Goal: Information Seeking & Learning: Learn about a topic

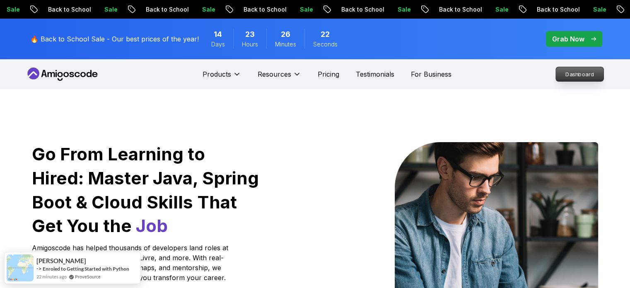
click at [558, 71] on p "Dashboard" at bounding box center [580, 74] width 48 height 14
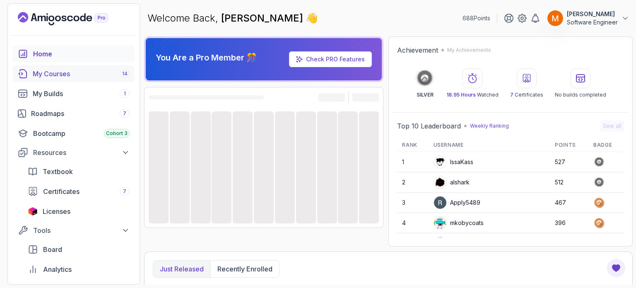
click at [56, 77] on div "My Courses 14" at bounding box center [81, 74] width 97 height 10
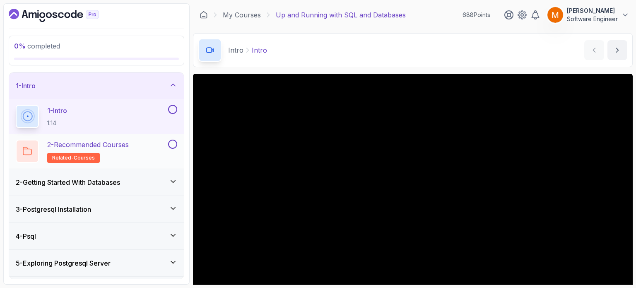
scroll to position [77, 0]
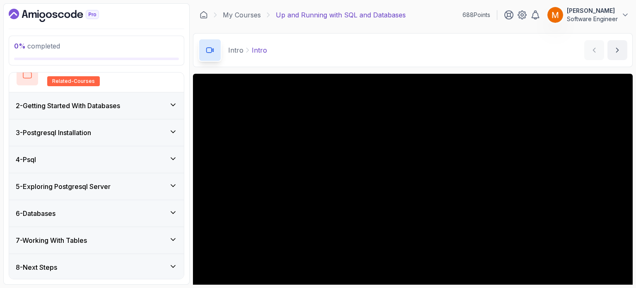
click at [96, 262] on div "8 - Next Steps" at bounding box center [97, 267] width 162 height 10
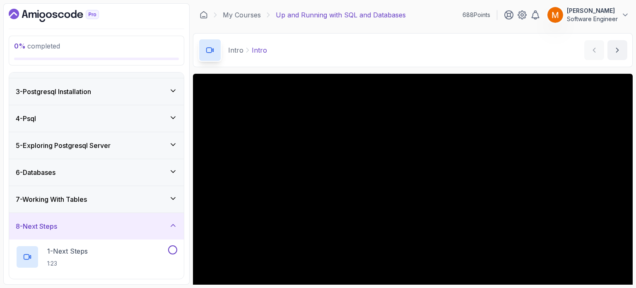
scroll to position [111, 0]
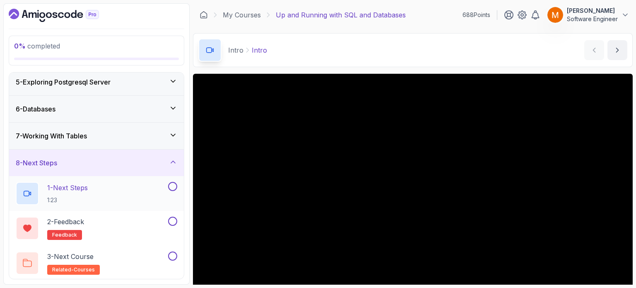
click at [126, 192] on div "1 - Next Steps 1:23" at bounding box center [91, 193] width 151 height 23
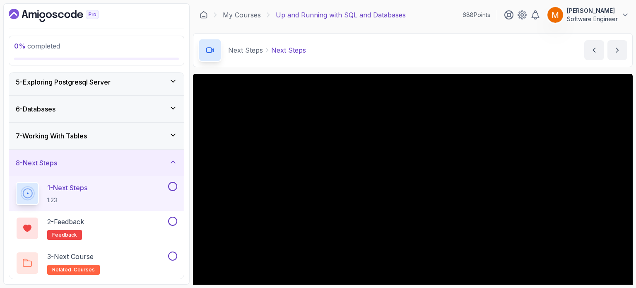
click at [172, 185] on button at bounding box center [172, 186] width 9 height 9
click at [173, 221] on button at bounding box center [172, 221] width 9 height 9
click at [139, 252] on div "3 - Next Course related-courses" at bounding box center [91, 262] width 151 height 23
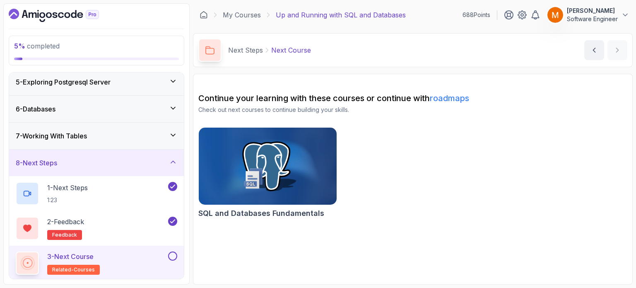
click at [173, 255] on button at bounding box center [172, 255] width 9 height 9
click at [149, 169] on div "8 - Next Steps" at bounding box center [96, 163] width 175 height 27
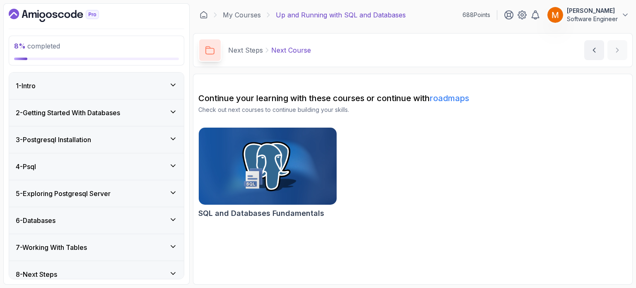
click at [130, 84] on div "1 - Intro" at bounding box center [97, 86] width 162 height 10
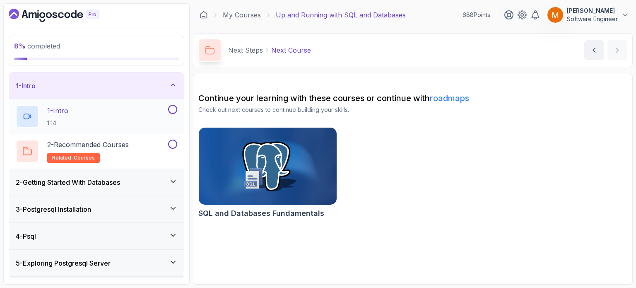
click at [125, 114] on div "1 - Intro 1:14" at bounding box center [91, 116] width 151 height 23
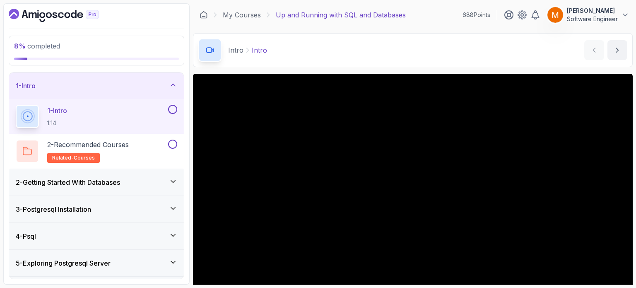
scroll to position [41, 0]
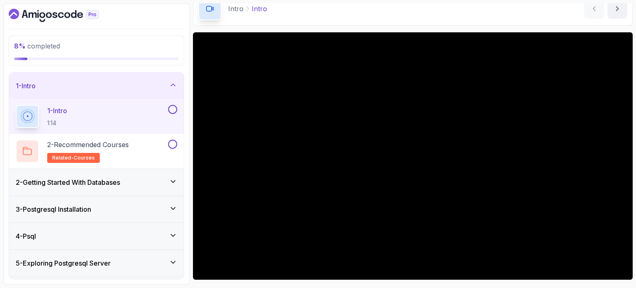
click at [187, 142] on div "8 % completed 1 - Intro 1 - Intro 1:14 2 - Recommended Courses related-courses …" at bounding box center [96, 143] width 186 height 281
click at [174, 110] on button at bounding box center [172, 109] width 9 height 9
click at [133, 147] on div "2 - Recommended Courses related-courses" at bounding box center [91, 151] width 151 height 23
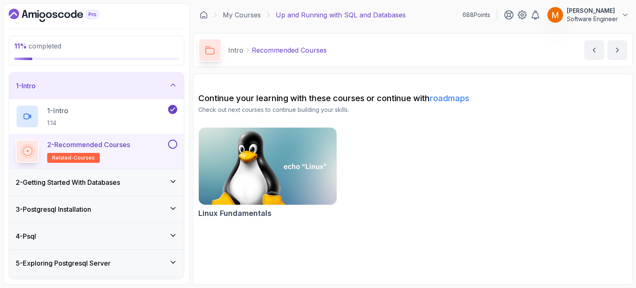
click at [172, 147] on button at bounding box center [172, 144] width 9 height 9
click at [158, 87] on div "1 - Intro" at bounding box center [97, 86] width 162 height 10
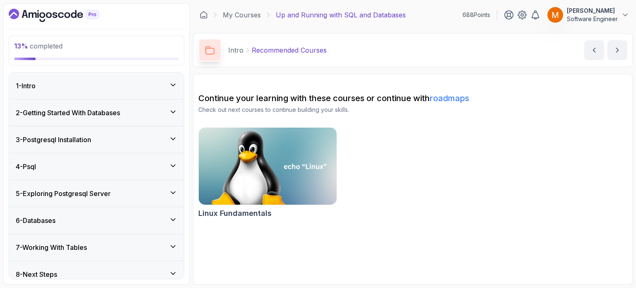
click at [120, 114] on h3 "2 - Getting Started With Databases" at bounding box center [68, 113] width 104 height 10
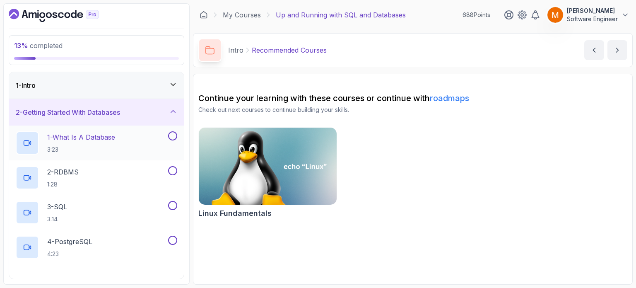
click at [100, 142] on p "1 - What Is A Database" at bounding box center [81, 137] width 68 height 10
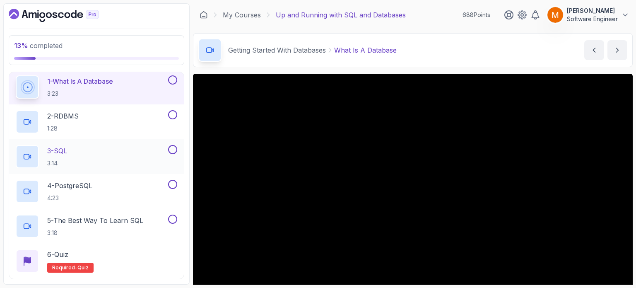
scroll to position [41, 0]
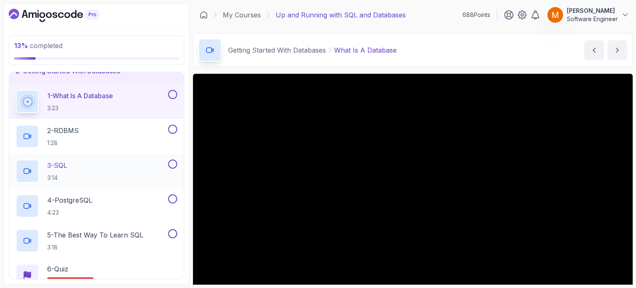
click at [172, 166] on button at bounding box center [172, 164] width 9 height 9
click at [173, 125] on button at bounding box center [172, 129] width 9 height 9
click at [175, 94] on button at bounding box center [172, 94] width 9 height 9
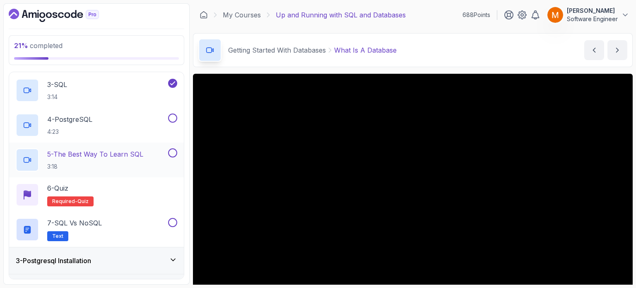
scroll to position [124, 0]
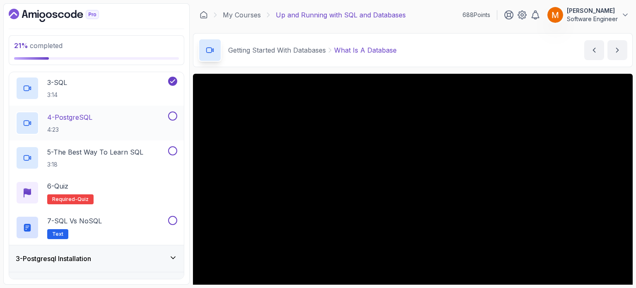
click at [102, 124] on div "4 - PostgreSQL 4:23" at bounding box center [91, 122] width 151 height 23
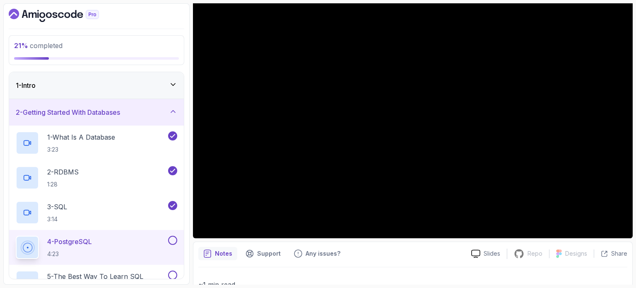
scroll to position [41, 0]
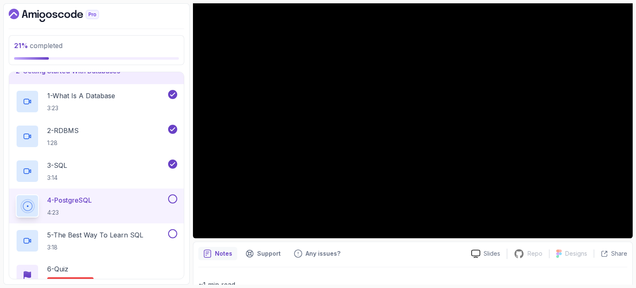
click at [176, 198] on button at bounding box center [172, 198] width 9 height 9
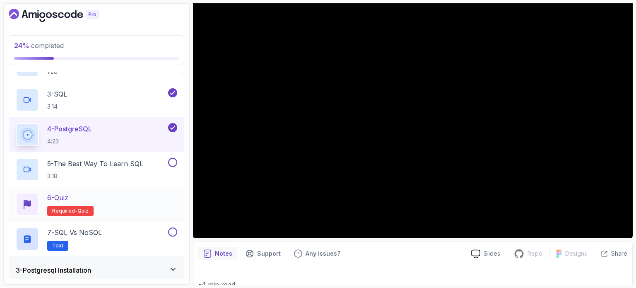
scroll to position [124, 0]
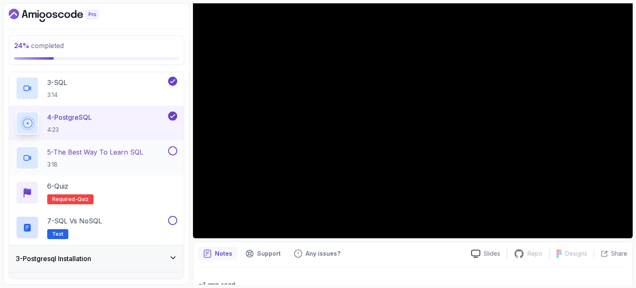
click at [98, 156] on p "5 - The Best Way To Learn SQL" at bounding box center [95, 152] width 96 height 10
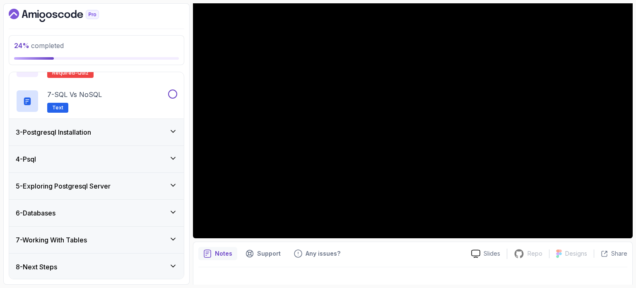
click at [90, 129] on h3 "3 - Postgresql Installation" at bounding box center [53, 132] width 75 height 10
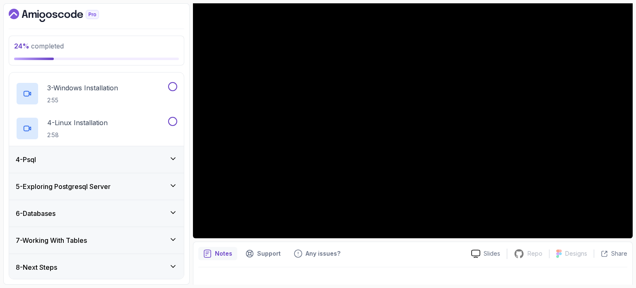
click at [109, 156] on div "4 - Psql" at bounding box center [97, 160] width 162 height 10
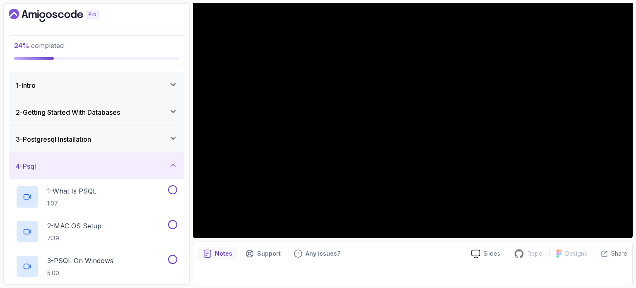
click at [114, 138] on div "3 - Postgresql Installation" at bounding box center [97, 139] width 162 height 10
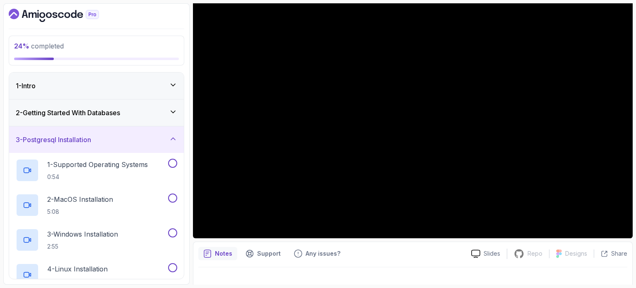
click at [104, 109] on h3 "2 - Getting Started With Databases" at bounding box center [68, 113] width 104 height 10
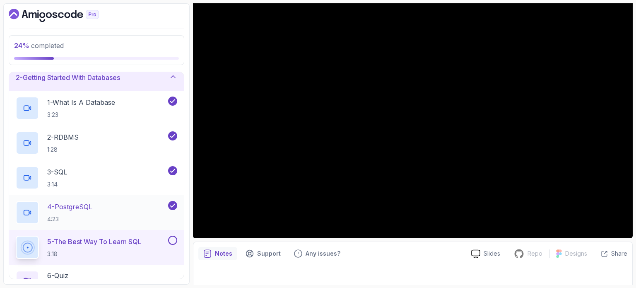
scroll to position [83, 0]
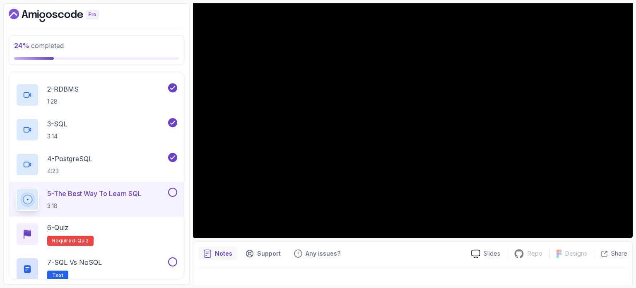
click at [176, 195] on button at bounding box center [172, 192] width 9 height 9
click at [145, 228] on div "6 - Quiz Required- quiz" at bounding box center [97, 233] width 162 height 23
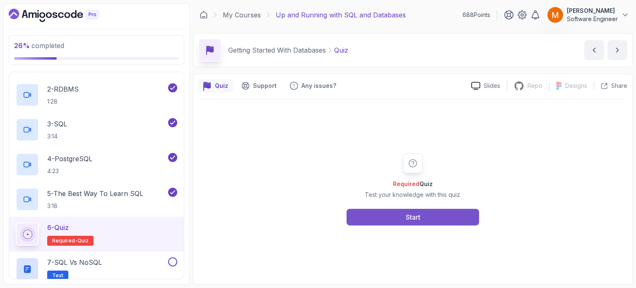
click at [366, 219] on button "Start" at bounding box center [413, 217] width 133 height 17
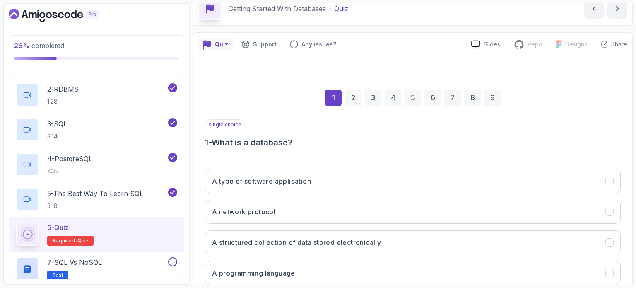
scroll to position [94, 0]
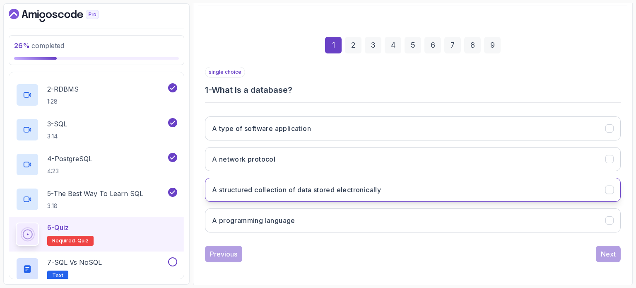
click at [301, 190] on h3 "A structured collection of data stored electronically" at bounding box center [296, 190] width 169 height 10
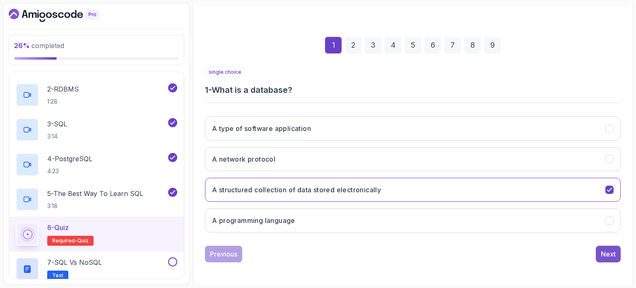
click at [616, 251] on button "Next" at bounding box center [608, 254] width 25 height 17
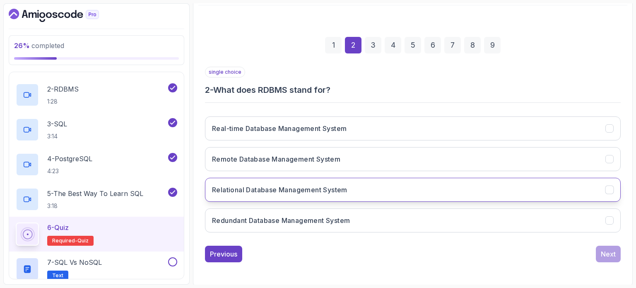
click at [287, 193] on h3 "Relational Database Management System" at bounding box center [279, 190] width 135 height 10
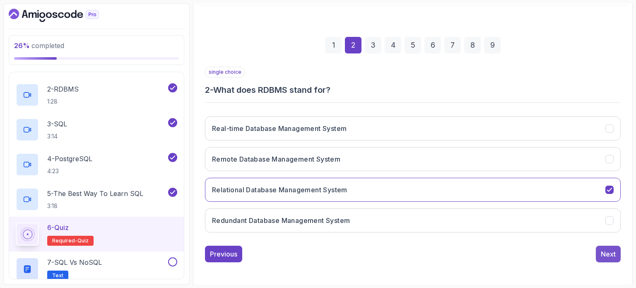
click at [620, 254] on button "Next" at bounding box center [608, 254] width 25 height 17
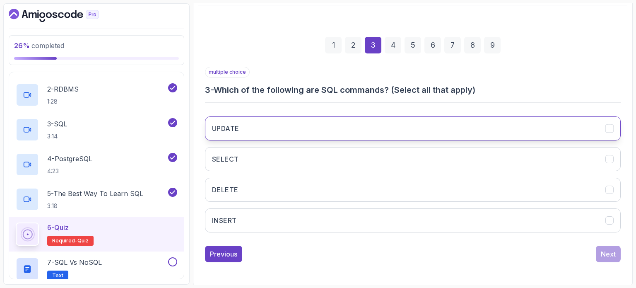
click at [291, 135] on button "UPDATE" at bounding box center [413, 128] width 416 height 24
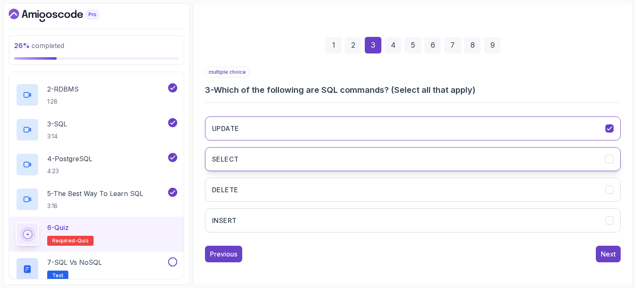
click at [297, 164] on button "SELECT" at bounding box center [413, 159] width 416 height 24
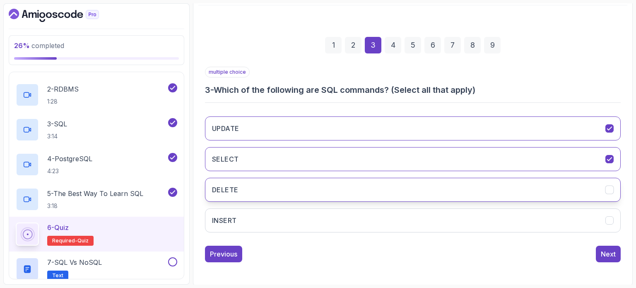
click at [301, 182] on button "DELETE" at bounding box center [413, 190] width 416 height 24
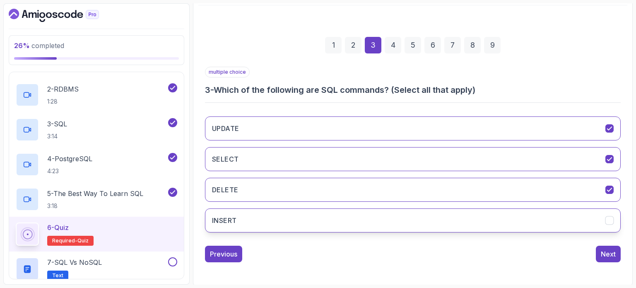
click at [308, 208] on button "INSERT" at bounding box center [413, 220] width 416 height 24
click at [610, 254] on div "Next" at bounding box center [608, 254] width 15 height 10
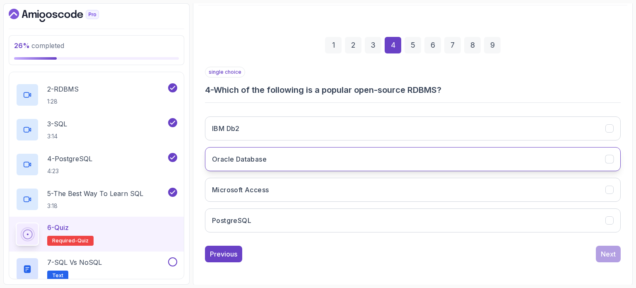
click at [272, 152] on button "Oracle Database" at bounding box center [413, 159] width 416 height 24
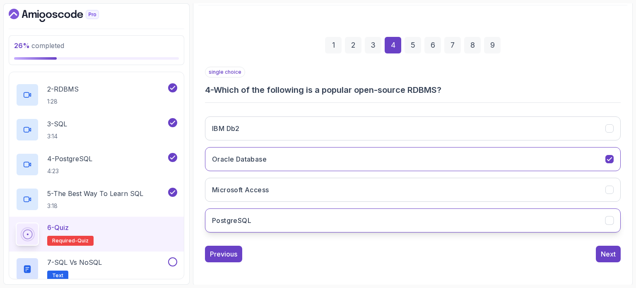
click at [614, 220] on icon "PostgreSQL" at bounding box center [610, 221] width 8 height 8
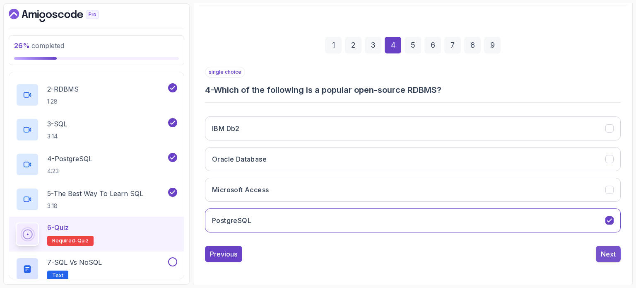
click at [612, 255] on div "Next" at bounding box center [608, 254] width 15 height 10
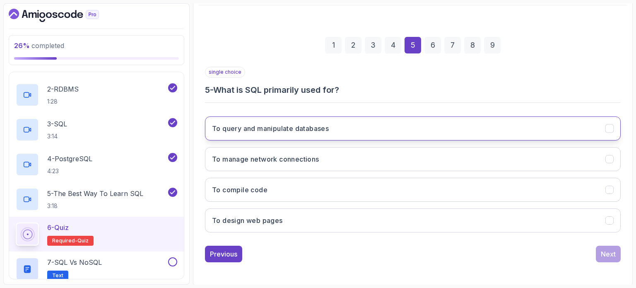
click at [275, 130] on h3 "To query and manipulate databases" at bounding box center [270, 128] width 117 height 10
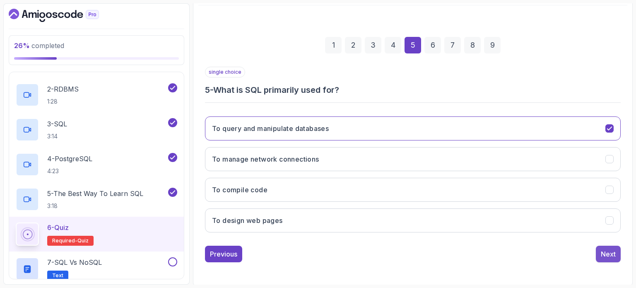
click at [608, 256] on div "Next" at bounding box center [608, 254] width 15 height 10
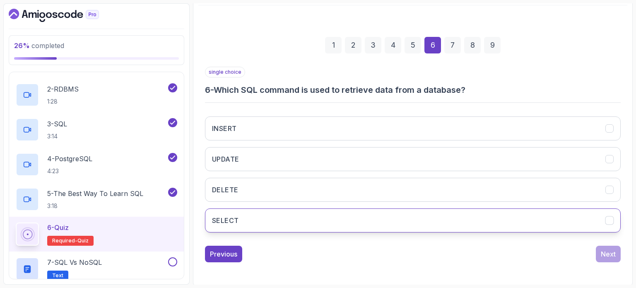
click at [281, 212] on button "SELECT" at bounding box center [413, 220] width 416 height 24
click at [620, 252] on button "Next" at bounding box center [608, 254] width 25 height 17
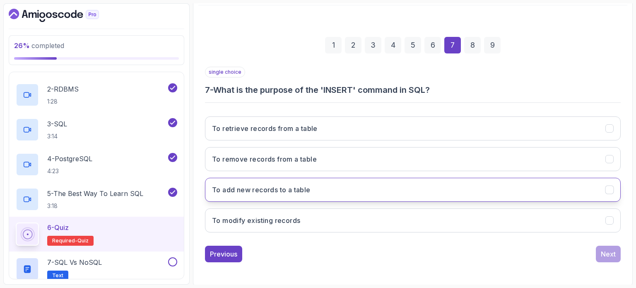
click at [288, 191] on h3 "To add new records to a table" at bounding box center [261, 190] width 99 height 10
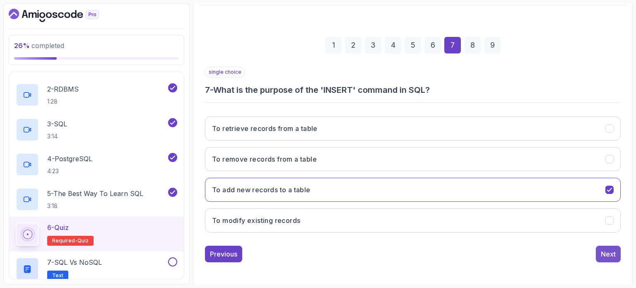
click at [605, 251] on div "Next" at bounding box center [608, 254] width 15 height 10
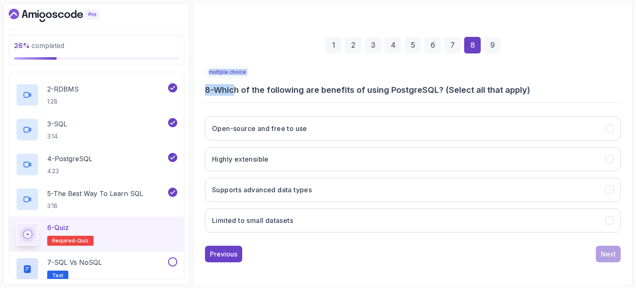
drag, startPoint x: 239, startPoint y: 88, endPoint x: 459, endPoint y: 100, distance: 220.7
click at [459, 100] on div "multiple choice 8 - Which of the following are benefits of using PostgreSQL? (S…" at bounding box center [413, 153] width 416 height 172
click at [442, 99] on div "multiple choice 8 - Which of the following are benefits of using PostgreSQL? (S…" at bounding box center [413, 153] width 416 height 172
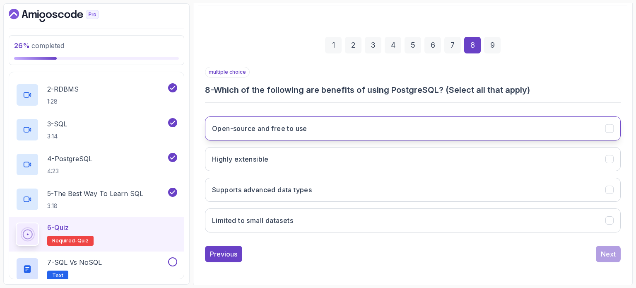
click at [280, 131] on h3 "Open-source and free to use" at bounding box center [259, 128] width 95 height 10
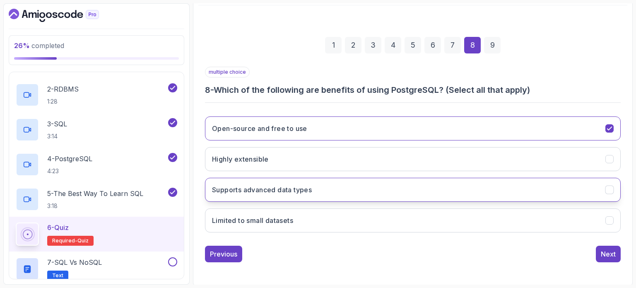
click at [298, 192] on h3 "Supports advanced data types" at bounding box center [262, 190] width 100 height 10
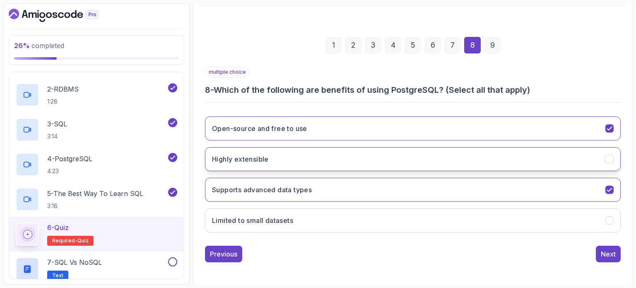
click at [293, 155] on button "Highly extensible" at bounding box center [413, 159] width 416 height 24
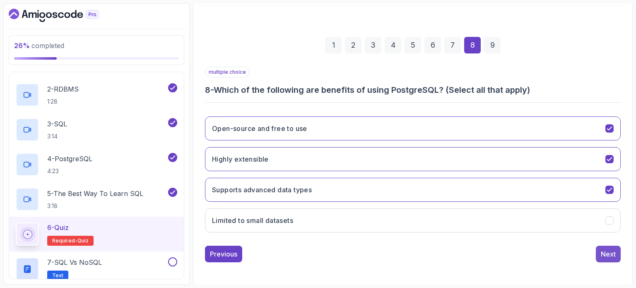
click at [604, 251] on div "Next" at bounding box center [608, 254] width 15 height 10
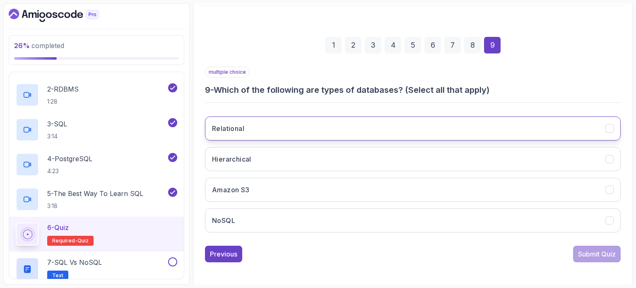
click at [270, 132] on button "Relational" at bounding box center [413, 128] width 416 height 24
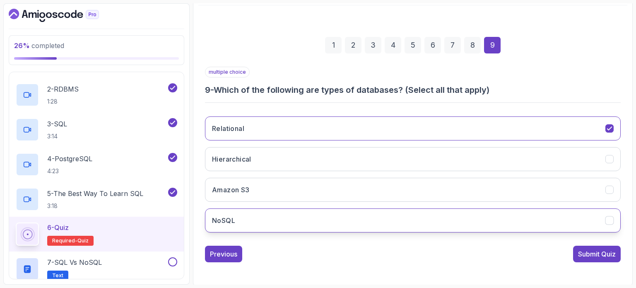
click at [263, 217] on button "NoSQL" at bounding box center [413, 220] width 416 height 24
click at [588, 249] on div "Submit Quiz" at bounding box center [597, 254] width 38 height 10
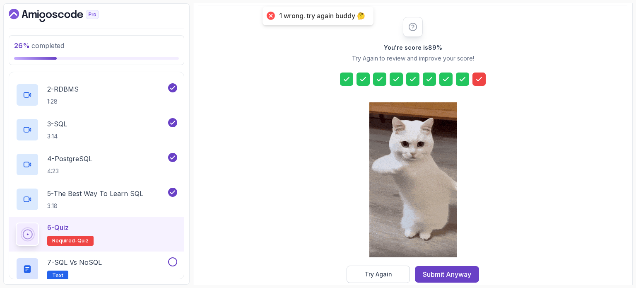
scroll to position [109, 0]
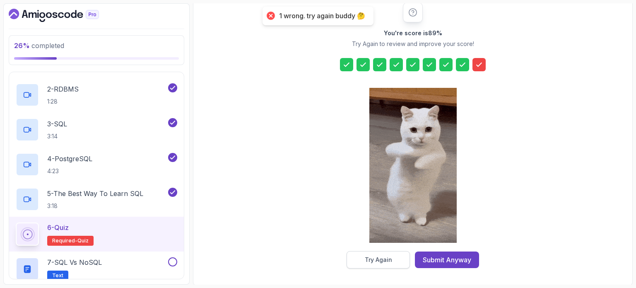
click at [391, 259] on div "Try Again" at bounding box center [378, 260] width 27 height 8
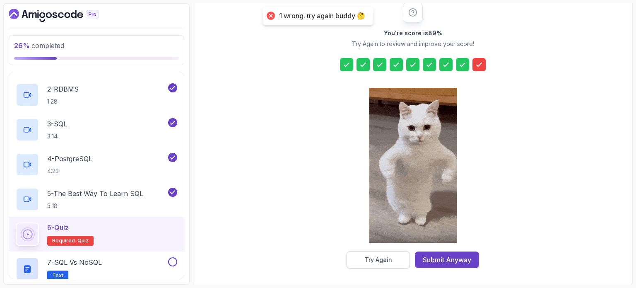
scroll to position [94, 0]
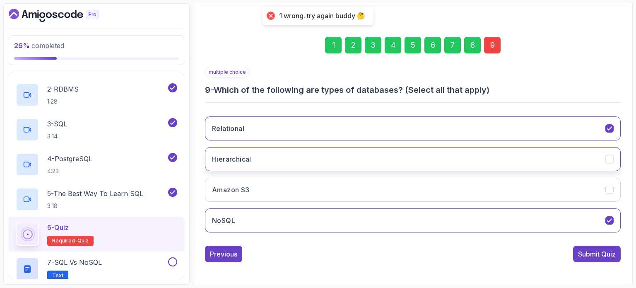
click at [288, 162] on button "Hierarchical" at bounding box center [413, 159] width 416 height 24
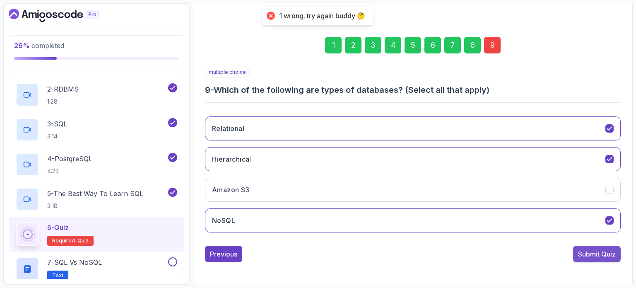
click at [584, 252] on div "Submit Quiz" at bounding box center [597, 254] width 38 height 10
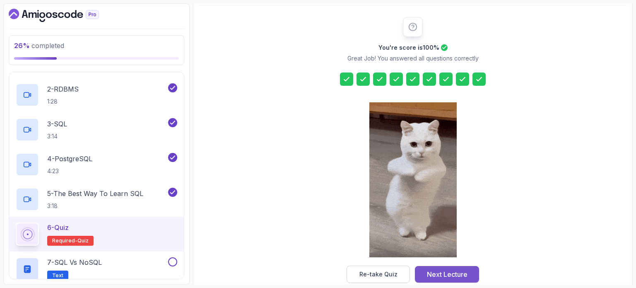
click at [439, 273] on div "Next Lecture" at bounding box center [447, 274] width 41 height 10
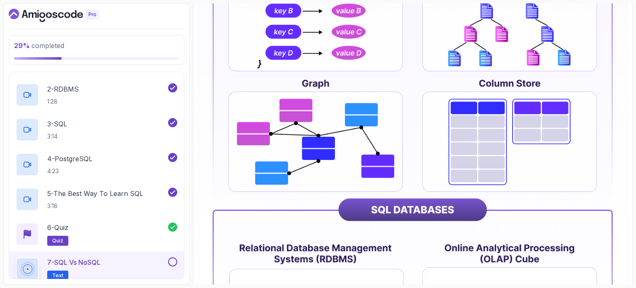
scroll to position [413, 0]
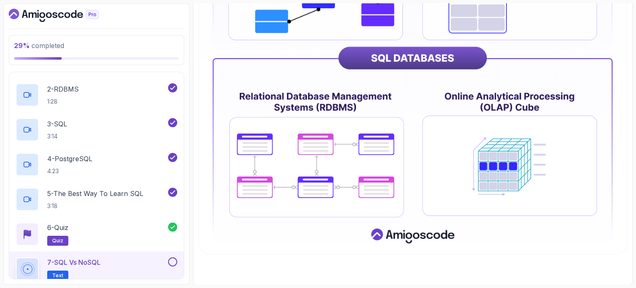
click at [173, 266] on button at bounding box center [172, 261] width 9 height 9
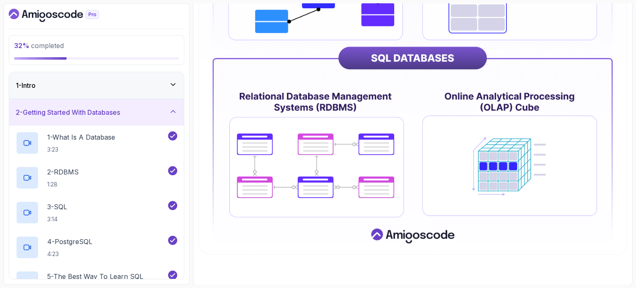
click at [164, 116] on div "2 - Getting Started With Databases" at bounding box center [97, 112] width 162 height 10
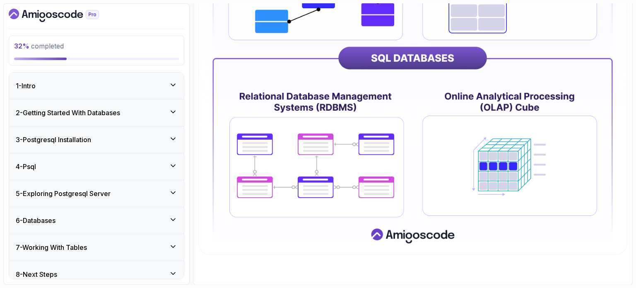
click at [128, 94] on div "1 - Intro" at bounding box center [96, 86] width 175 height 27
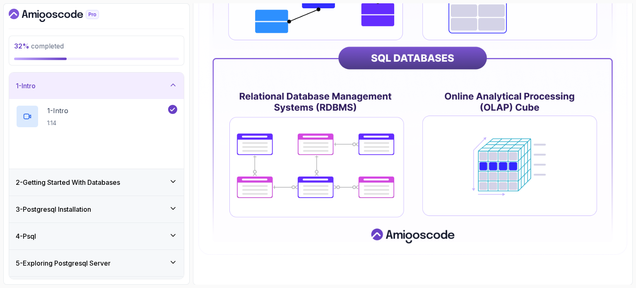
click at [128, 94] on div "1 - Intro" at bounding box center [96, 86] width 175 height 27
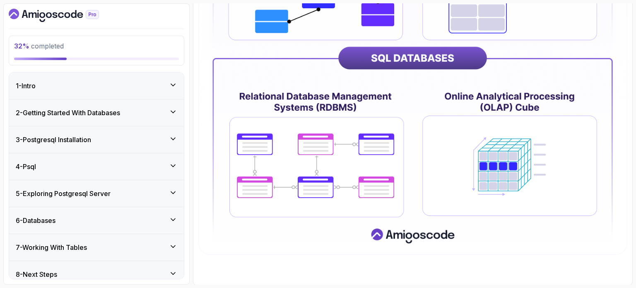
click at [109, 139] on div "3 - Postgresql Installation" at bounding box center [97, 140] width 162 height 10
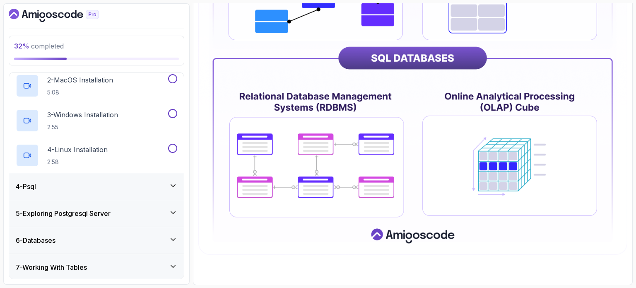
scroll to position [105, 0]
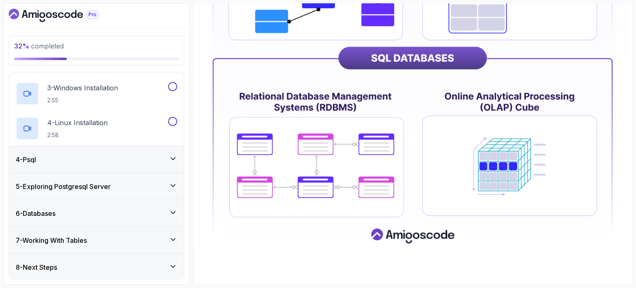
click at [87, 164] on div "4 - Psql" at bounding box center [96, 159] width 175 height 27
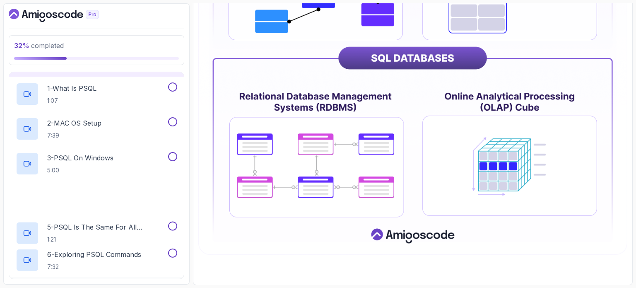
scroll to position [256, 0]
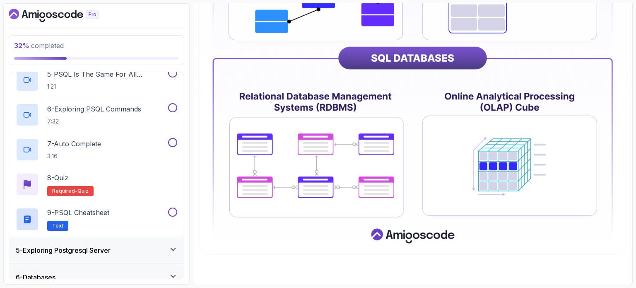
click at [104, 247] on h3 "5 - Exploring Postgresql Server" at bounding box center [63, 250] width 95 height 10
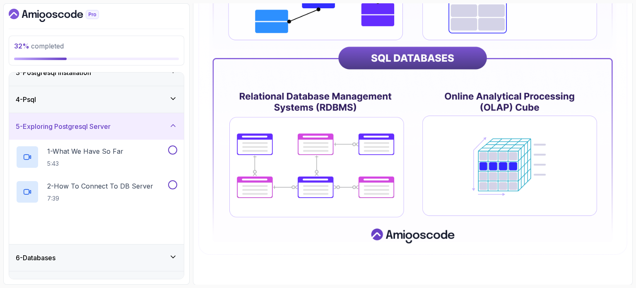
scroll to position [111, 0]
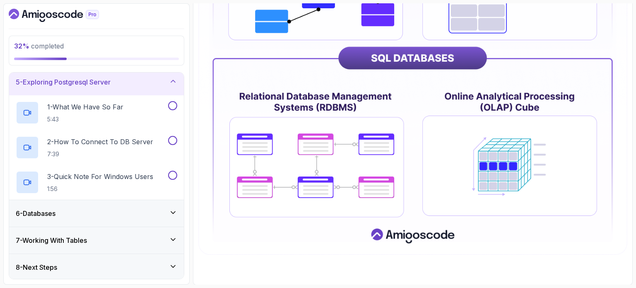
click at [99, 211] on div "6 - Databases" at bounding box center [97, 213] width 162 height 10
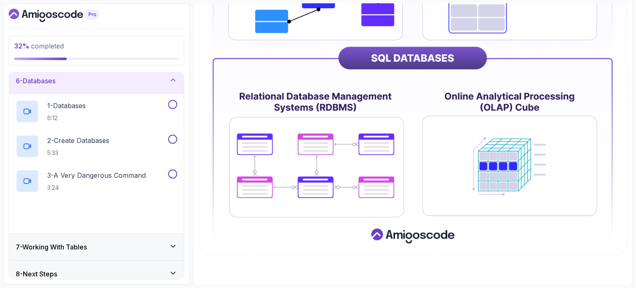
scroll to position [146, 0]
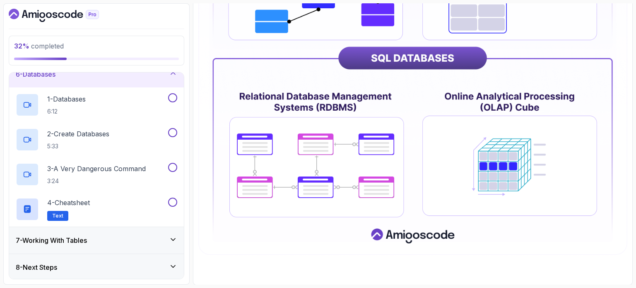
click at [101, 242] on div "7 - Working With Tables" at bounding box center [97, 240] width 162 height 10
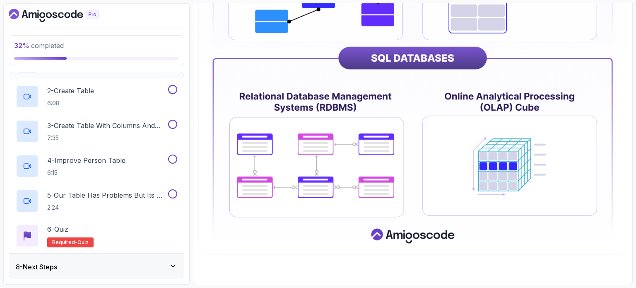
click at [99, 270] on div "8 - Next Steps" at bounding box center [97, 267] width 162 height 10
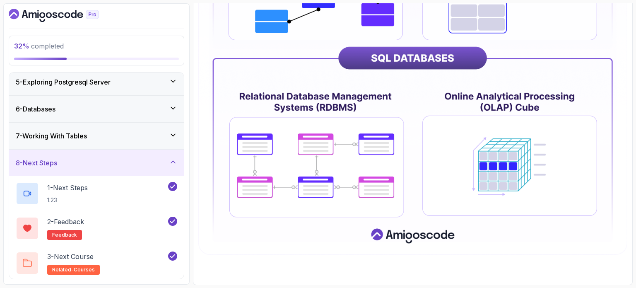
scroll to position [0, 0]
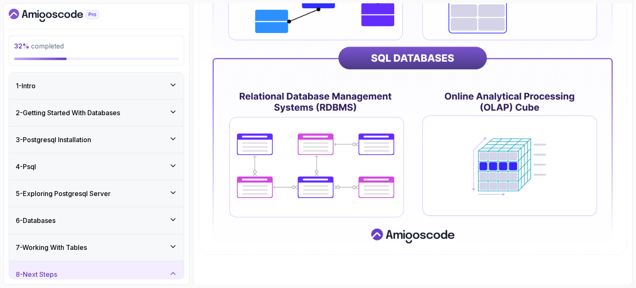
click at [120, 113] on h3 "2 - Getting Started With Databases" at bounding box center [68, 113] width 104 height 10
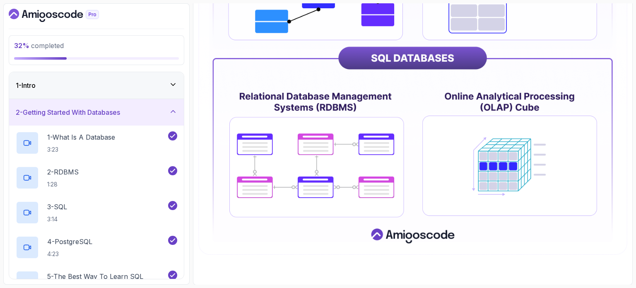
click at [120, 120] on div "2 - Getting Started With Databases" at bounding box center [96, 112] width 175 height 27
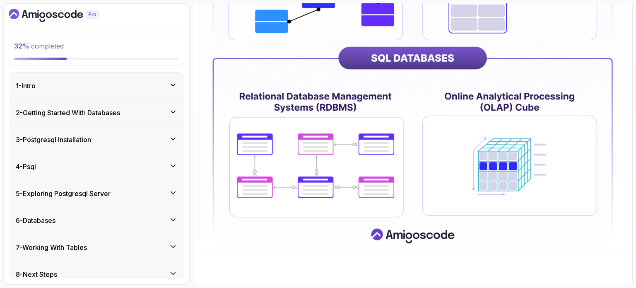
click at [118, 143] on div "3 - Postgresql Installation" at bounding box center [97, 140] width 162 height 10
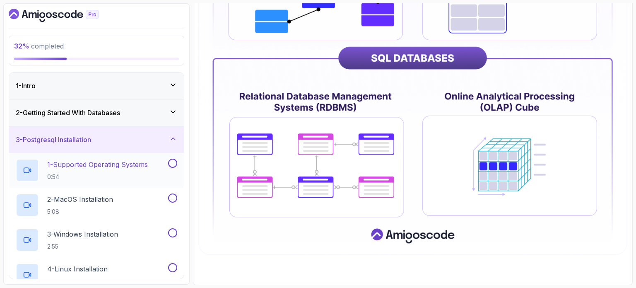
click at [121, 173] on p "0:54" at bounding box center [97, 177] width 101 height 8
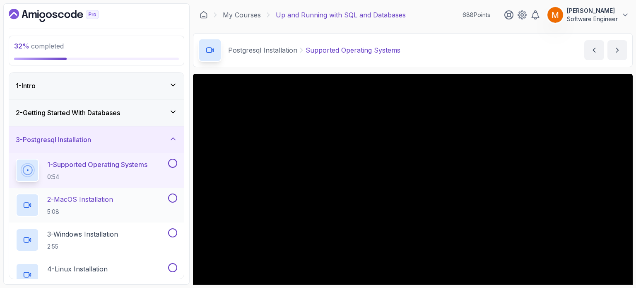
click at [174, 195] on button at bounding box center [172, 197] width 9 height 9
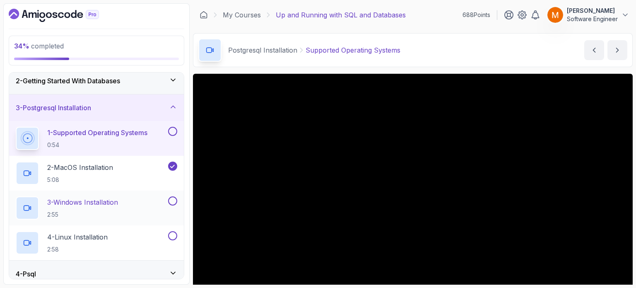
scroll to position [41, 0]
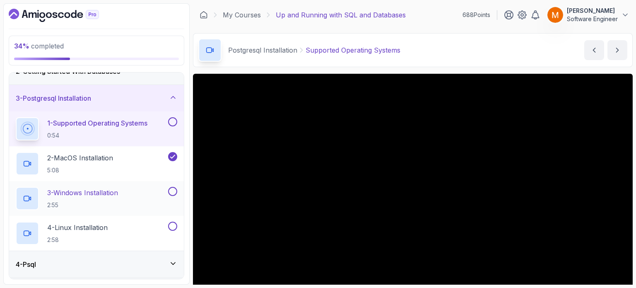
click at [174, 192] on button at bounding box center [172, 191] width 9 height 9
click at [173, 227] on button at bounding box center [172, 226] width 9 height 9
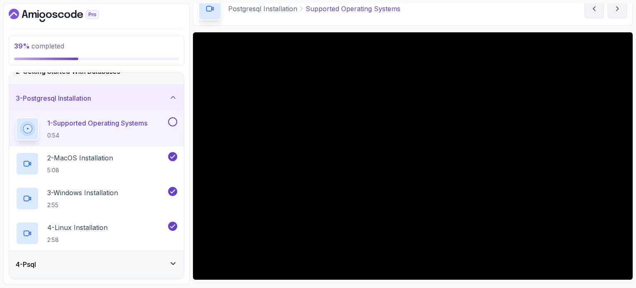
click at [172, 124] on button at bounding box center [172, 121] width 9 height 9
click at [173, 192] on icon at bounding box center [172, 191] width 7 height 8
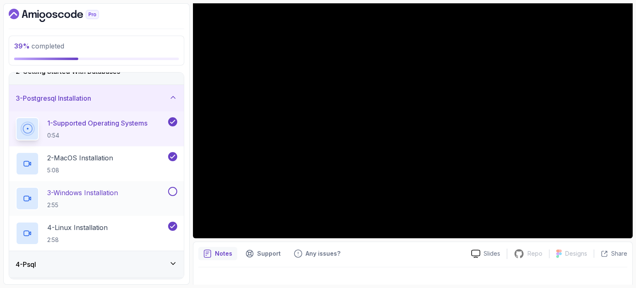
click at [139, 193] on div "3 - Windows Installation 2:55" at bounding box center [91, 198] width 151 height 23
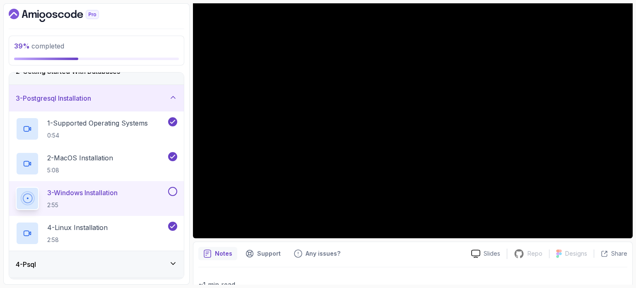
click at [169, 190] on button at bounding box center [172, 191] width 9 height 9
click at [162, 90] on div "3 - Postgresql Installation" at bounding box center [96, 98] width 175 height 27
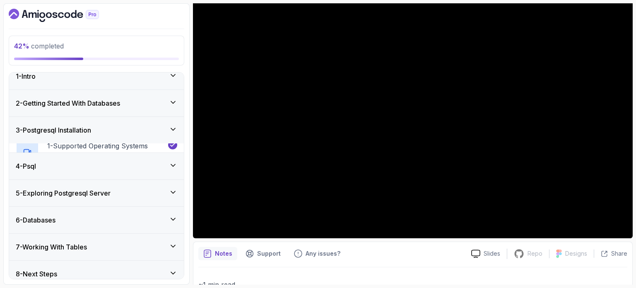
scroll to position [7, 0]
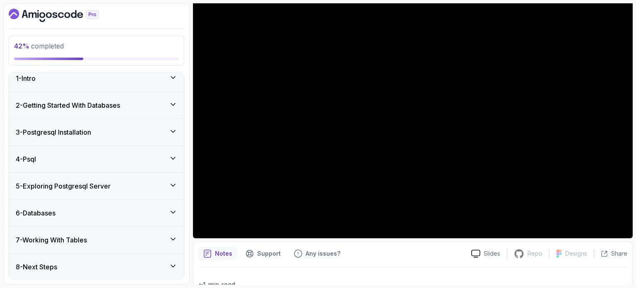
click at [113, 129] on div "3 - Postgresql Installation" at bounding box center [97, 132] width 162 height 10
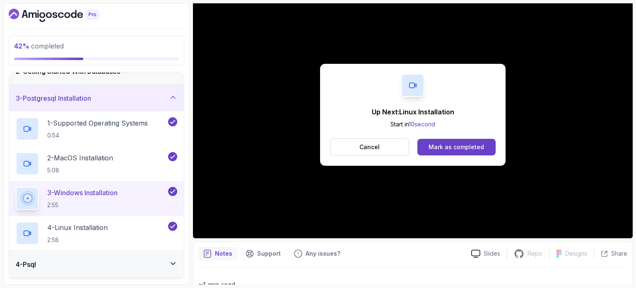
click at [100, 93] on div "3 - Postgresql Installation" at bounding box center [97, 98] width 162 height 10
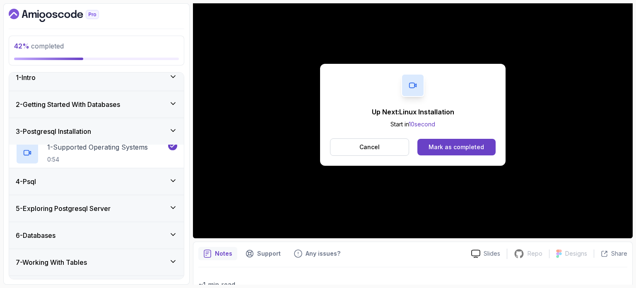
scroll to position [7, 0]
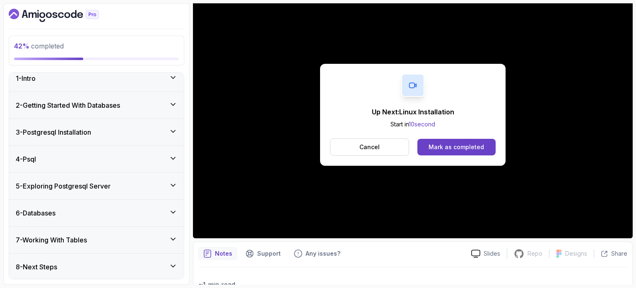
click at [75, 157] on div "4 - Psql" at bounding box center [97, 159] width 162 height 10
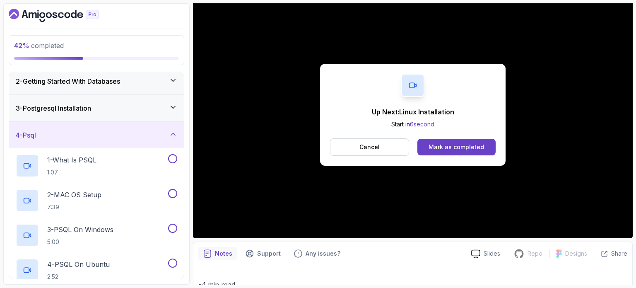
scroll to position [30, 0]
click at [147, 141] on div "4 - Psql" at bounding box center [96, 136] width 175 height 27
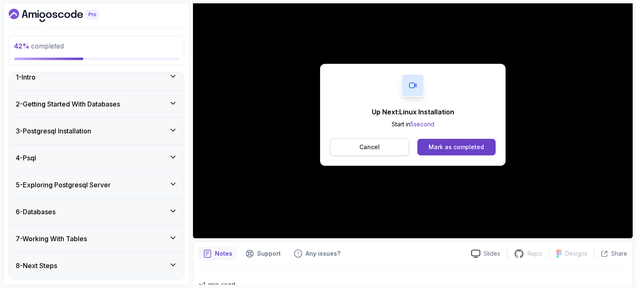
scroll to position [7, 0]
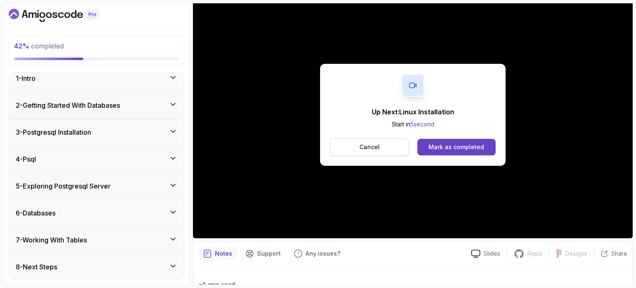
click at [351, 150] on button "Cancel" at bounding box center [369, 146] width 79 height 17
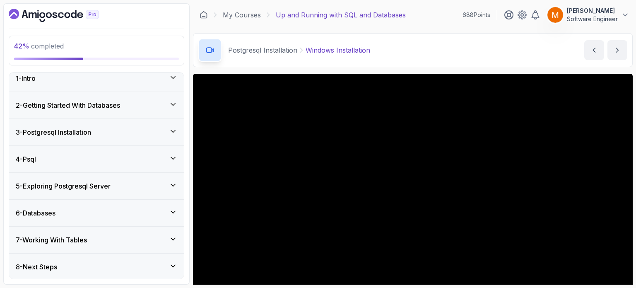
scroll to position [0, 0]
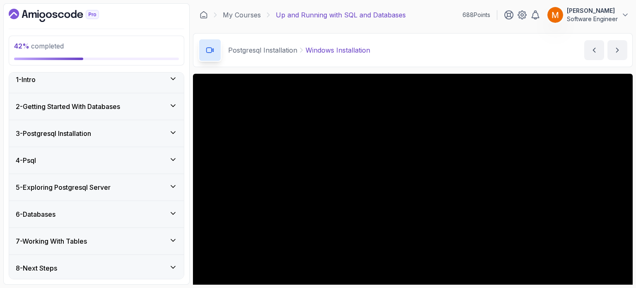
click at [99, 155] on div "4 - Psql" at bounding box center [97, 160] width 162 height 10
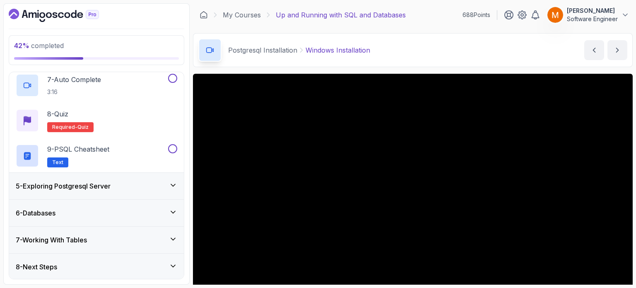
scroll to position [320, 0]
click at [46, 16] on icon "Dashboard" at bounding box center [49, 15] width 6 height 6
click at [50, 17] on icon "Dashboard" at bounding box center [49, 15] width 6 height 6
click at [115, 190] on div "5 - Exploring Postgresql Server" at bounding box center [97, 186] width 162 height 10
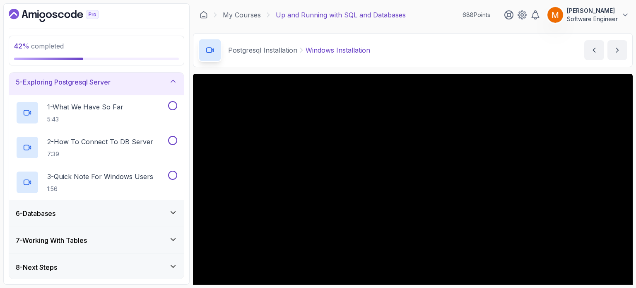
scroll to position [0, 0]
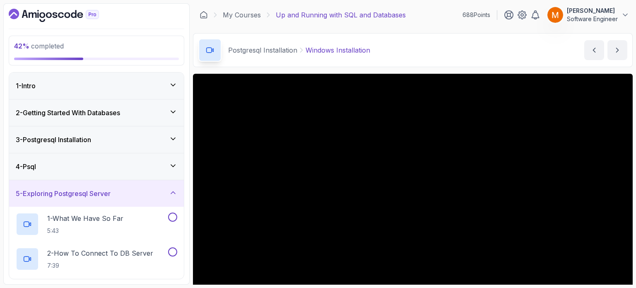
click at [117, 165] on div "4 - Psql" at bounding box center [97, 167] width 162 height 10
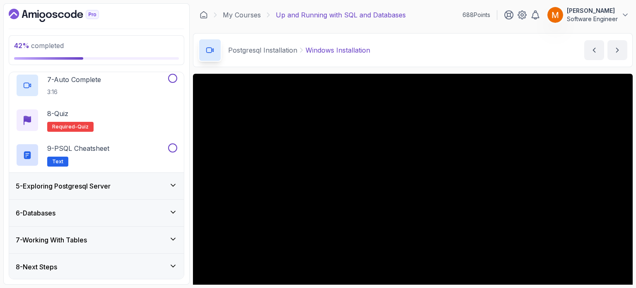
click at [129, 186] on div "5 - Exploring Postgresql Server" at bounding box center [97, 186] width 162 height 10
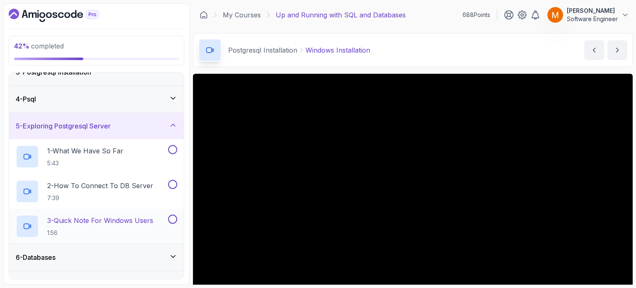
scroll to position [111, 0]
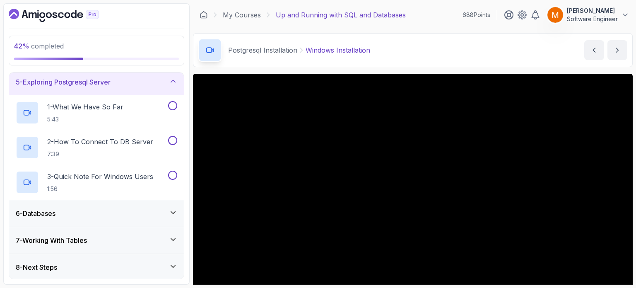
click at [128, 203] on div "6 - Databases" at bounding box center [96, 213] width 175 height 27
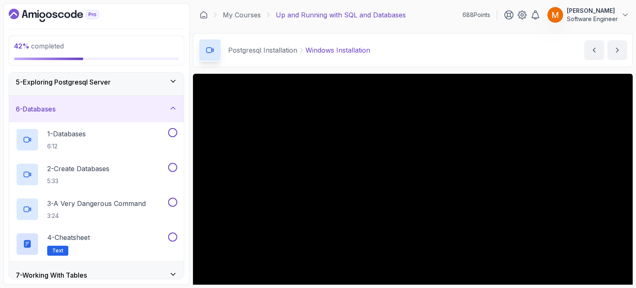
click at [122, 276] on div "7 - Working With Tables" at bounding box center [97, 275] width 162 height 10
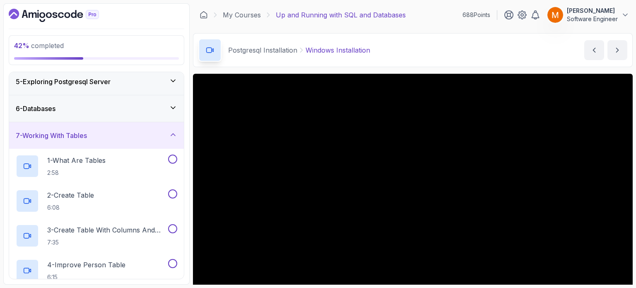
scroll to position [216, 0]
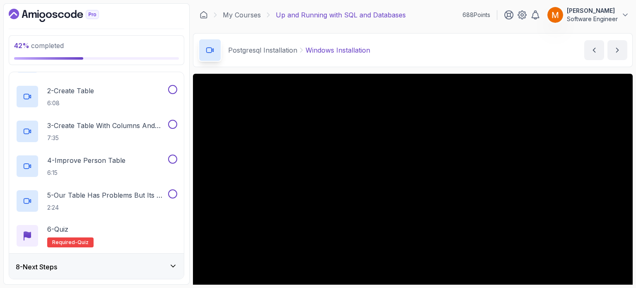
click at [126, 263] on div "8 - Next Steps" at bounding box center [97, 267] width 162 height 10
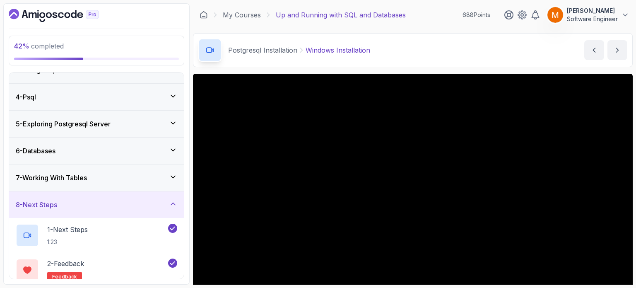
scroll to position [111, 0]
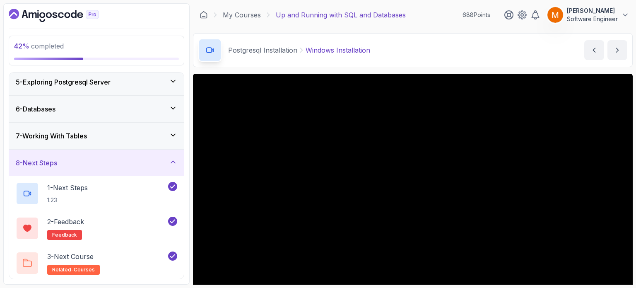
click at [65, 10] on icon "Dashboard" at bounding box center [54, 15] width 90 height 13
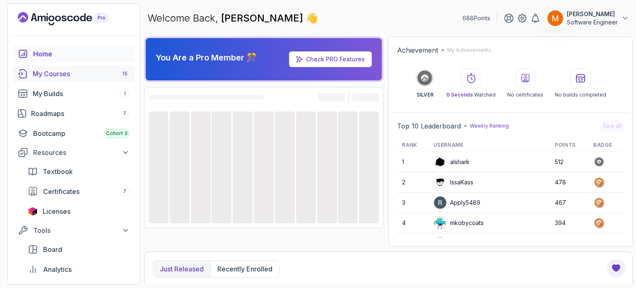
click at [94, 78] on div "My Courses 15" at bounding box center [81, 74] width 97 height 10
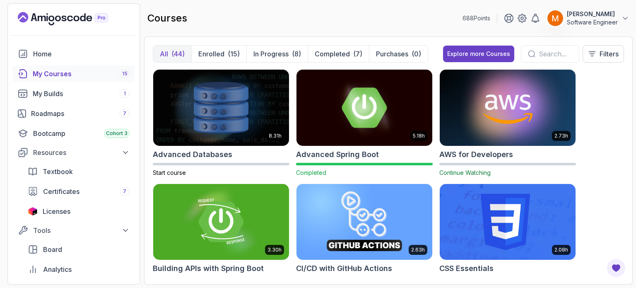
click at [486, 157] on h2 "AWS for Developers" at bounding box center [477, 155] width 74 height 12
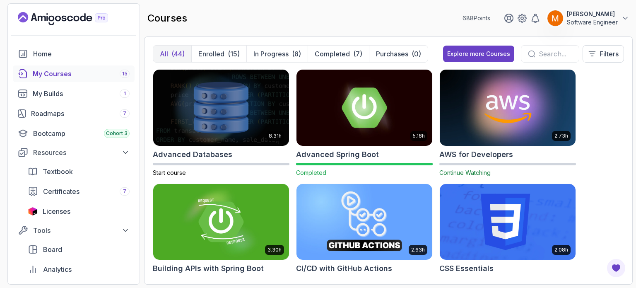
scroll to position [131, 0]
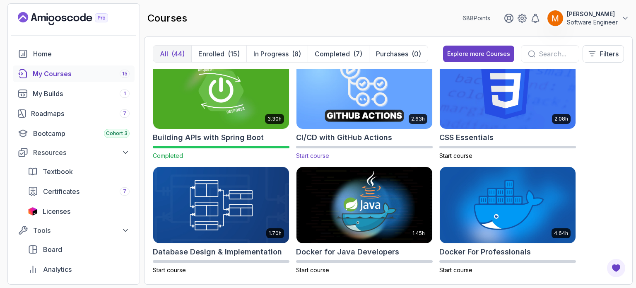
click at [354, 149] on div "Start course" at bounding box center [364, 153] width 137 height 14
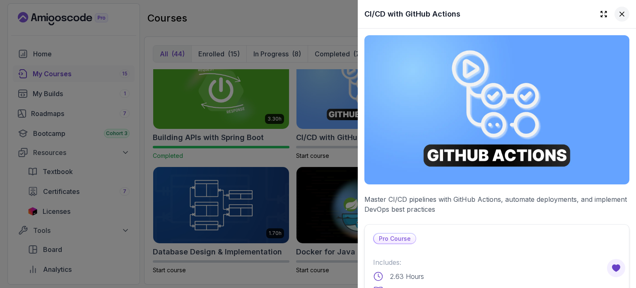
click at [615, 18] on button at bounding box center [622, 14] width 15 height 15
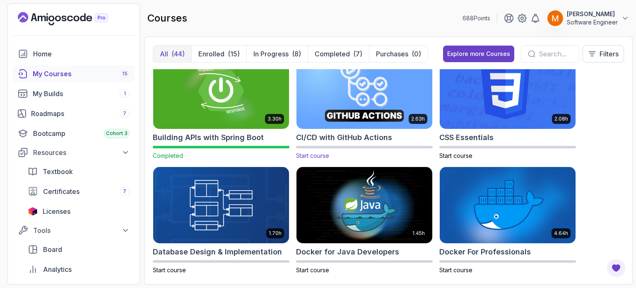
click at [353, 116] on img at bounding box center [364, 91] width 143 height 80
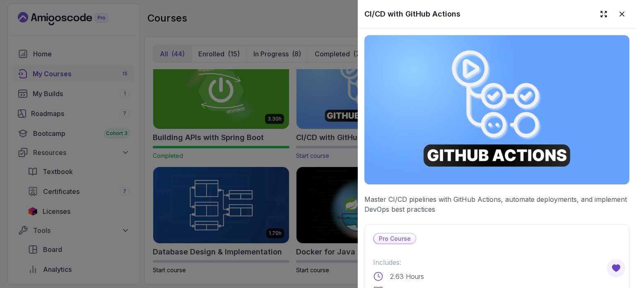
click at [353, 116] on div at bounding box center [318, 144] width 636 height 288
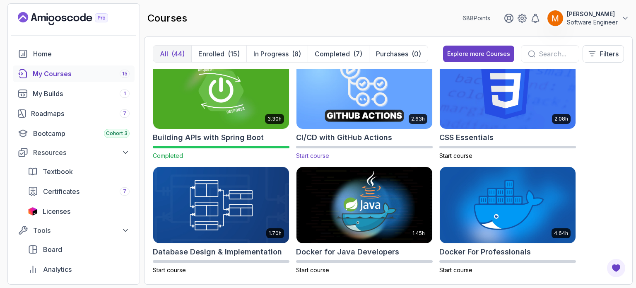
click at [327, 145] on div "2.63h CI/CD with GitHub Actions Start course" at bounding box center [364, 107] width 137 height 108
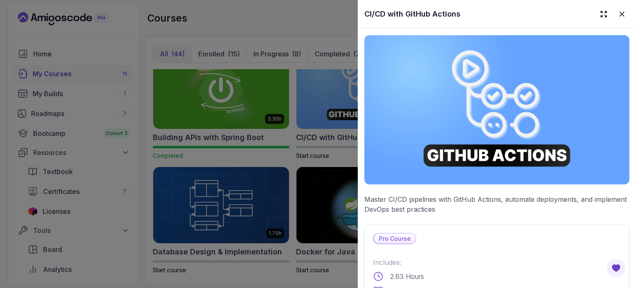
click at [321, 157] on div at bounding box center [318, 144] width 636 height 288
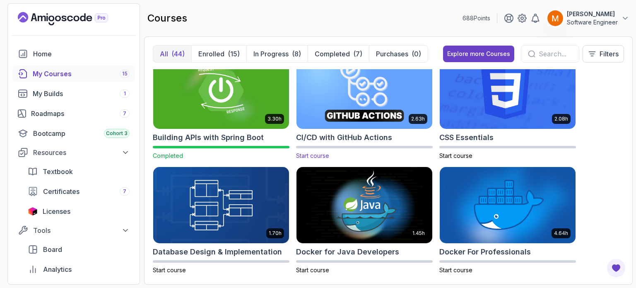
click at [314, 157] on span "Start course" at bounding box center [312, 155] width 33 height 7
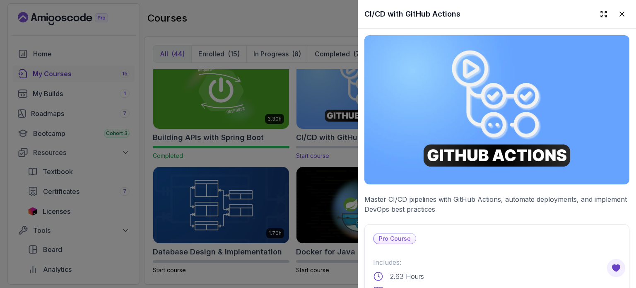
click at [314, 157] on div at bounding box center [318, 144] width 636 height 288
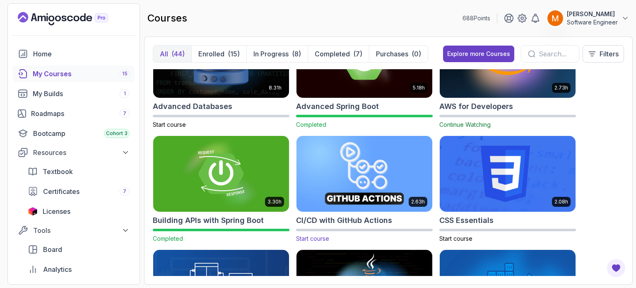
scroll to position [47, 0]
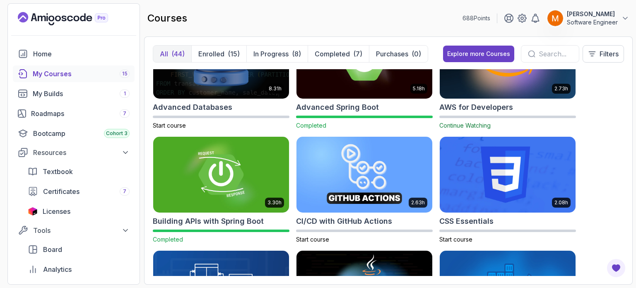
click at [461, 124] on span "Continue Watching" at bounding box center [465, 125] width 51 height 7
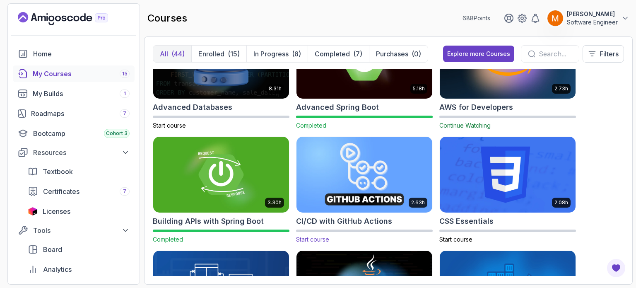
click at [316, 242] on span "Start course" at bounding box center [312, 239] width 33 height 7
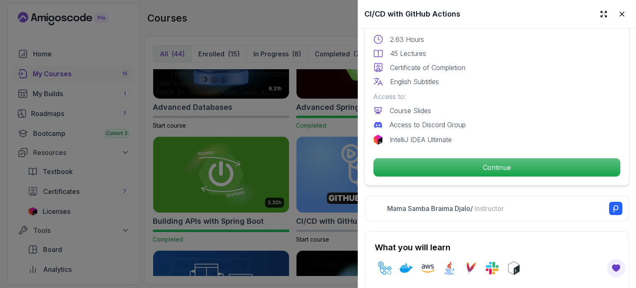
scroll to position [247, 0]
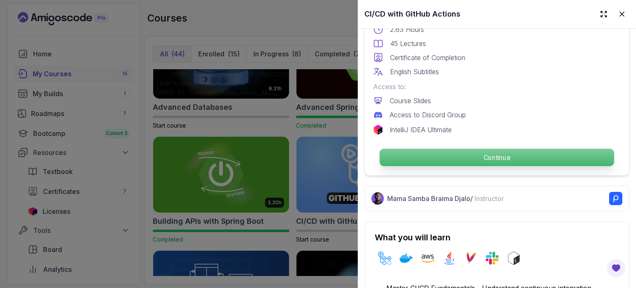
click at [429, 159] on p "Continue" at bounding box center [497, 157] width 235 height 17
click at [419, 156] on p "Continue" at bounding box center [497, 157] width 235 height 17
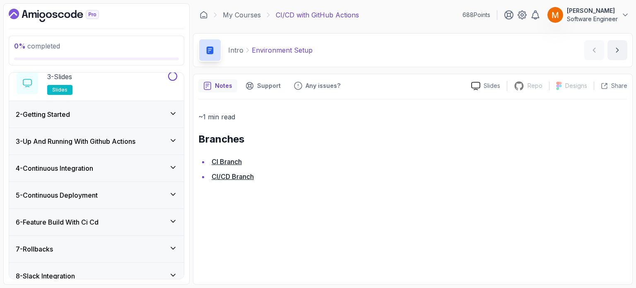
click at [81, 119] on div "2 - Getting Started" at bounding box center [96, 114] width 175 height 27
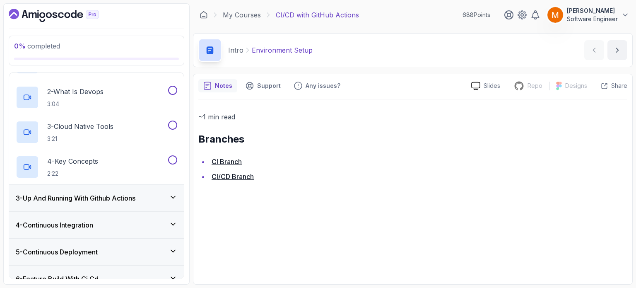
scroll to position [173, 0]
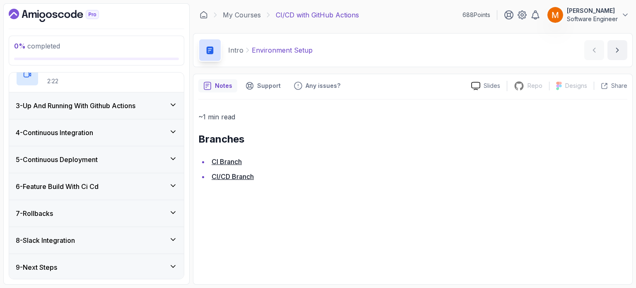
click at [66, 222] on div "7 - Rollbacks" at bounding box center [96, 213] width 175 height 27
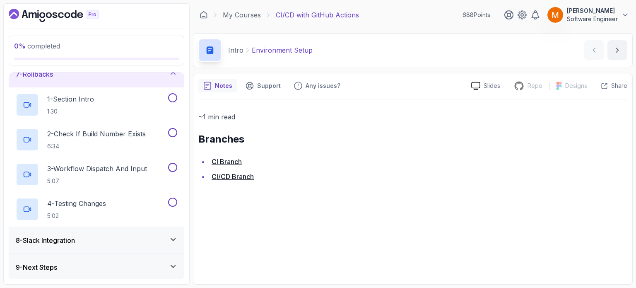
click at [84, 259] on div "9 - Next Steps" at bounding box center [96, 267] width 175 height 27
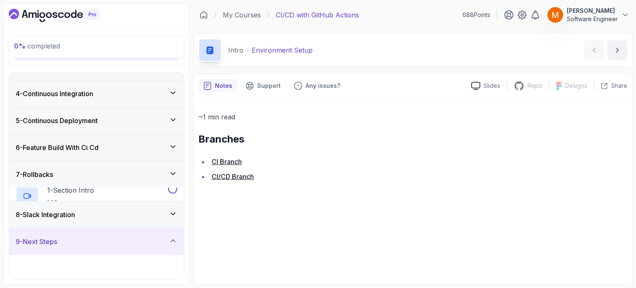
scroll to position [69, 0]
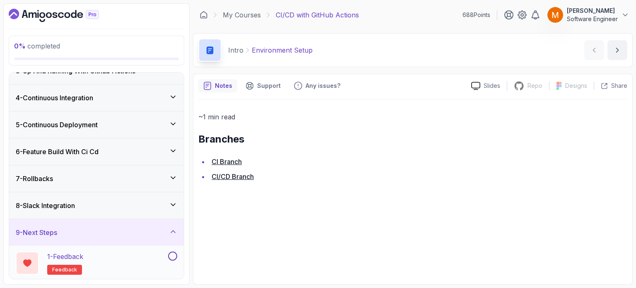
click at [99, 260] on div "1 - Feedback feedback" at bounding box center [91, 262] width 151 height 23
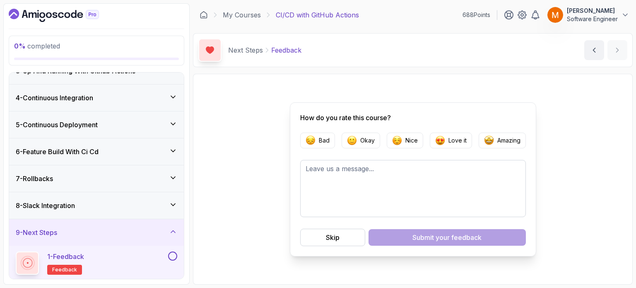
click at [172, 251] on button at bounding box center [172, 255] width 9 height 9
click at [170, 233] on icon at bounding box center [173, 231] width 8 height 8
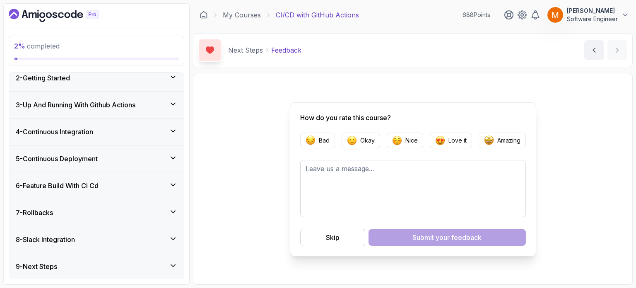
scroll to position [34, 0]
click at [163, 233] on div "8 - Slack Integration" at bounding box center [96, 240] width 175 height 27
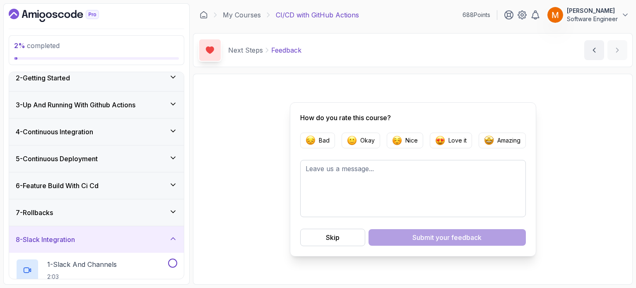
scroll to position [243, 0]
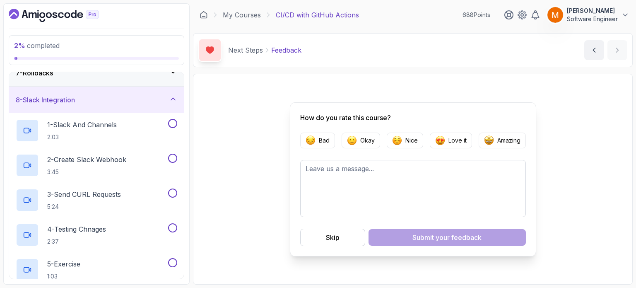
click at [103, 106] on div "8 - Slack Integration" at bounding box center [96, 100] width 175 height 27
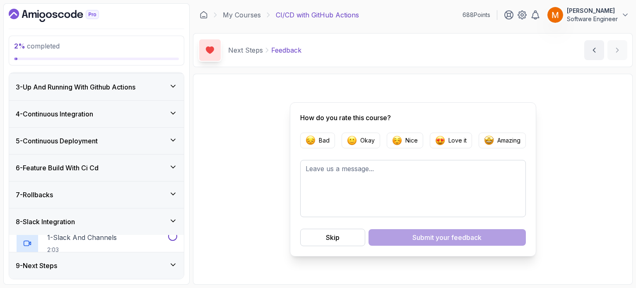
scroll to position [34, 0]
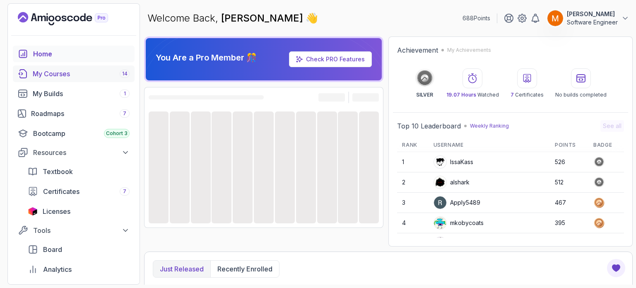
click at [89, 74] on div "My Courses 14" at bounding box center [81, 74] width 97 height 10
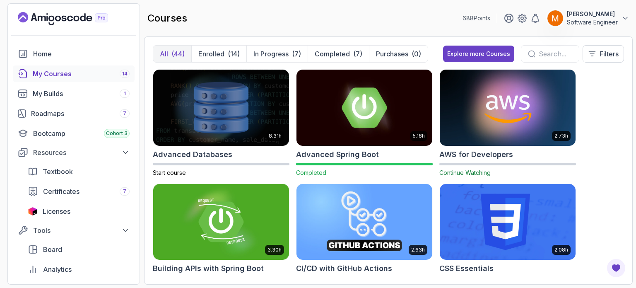
click at [539, 55] on input "text" at bounding box center [556, 54] width 34 height 10
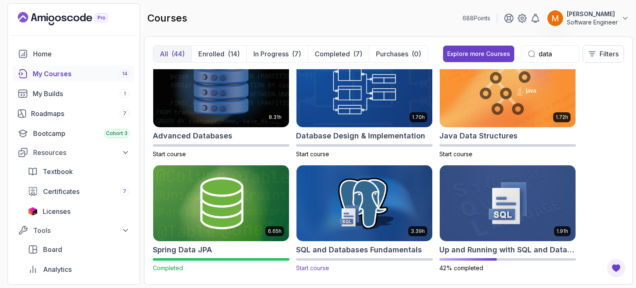
scroll to position [24, 0]
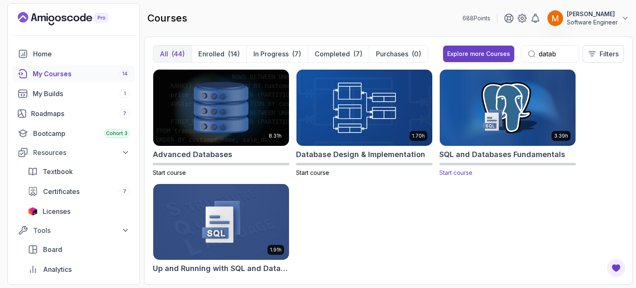
type input "datab"
drag, startPoint x: 509, startPoint y: 154, endPoint x: 472, endPoint y: 159, distance: 37.2
click at [476, 193] on div "8.31h Advanced Databases Start course 1.70h Database Design & Implementation St…" at bounding box center [388, 172] width 471 height 207
click at [472, 153] on h2 "SQL and Databases Fundamentals" at bounding box center [503, 155] width 126 height 12
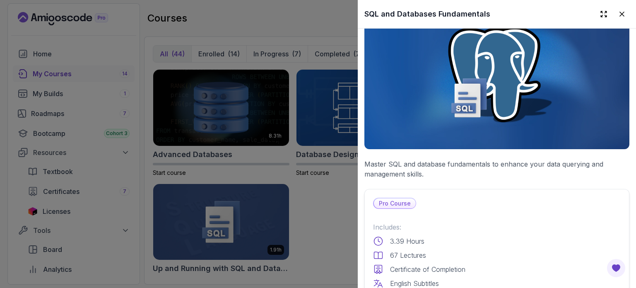
scroll to position [207, 0]
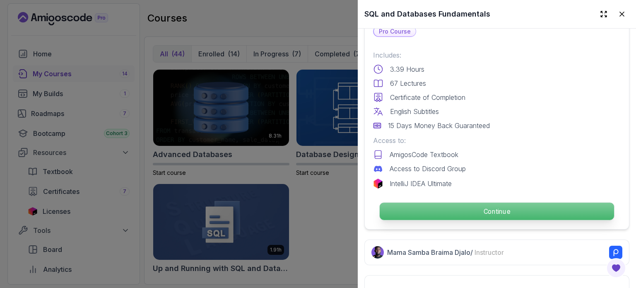
click at [422, 208] on p "Continue" at bounding box center [497, 211] width 235 height 17
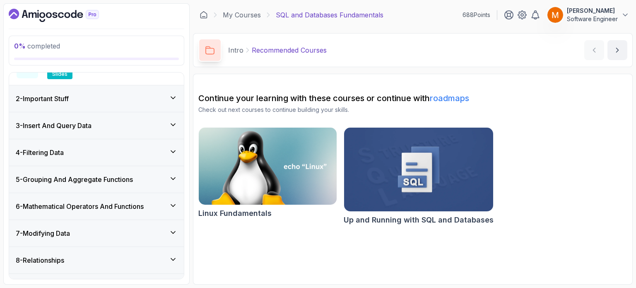
scroll to position [124, 0]
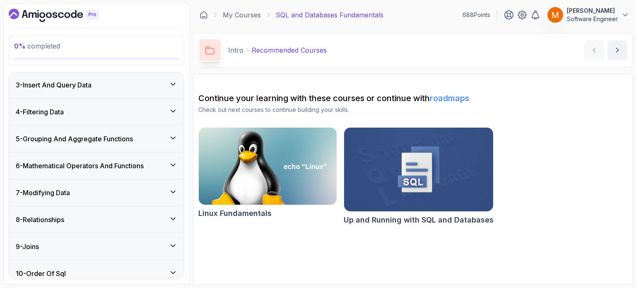
click at [145, 170] on div "6 - Mathematical Operators And Functions" at bounding box center [96, 165] width 175 height 27
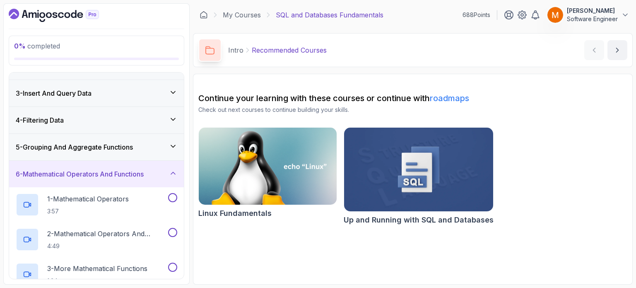
scroll to position [0, 0]
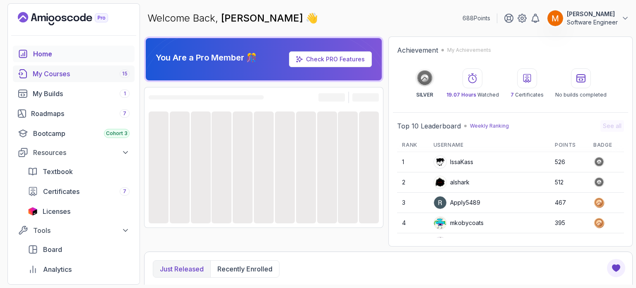
click at [60, 72] on div "My Courses 15" at bounding box center [81, 74] width 97 height 10
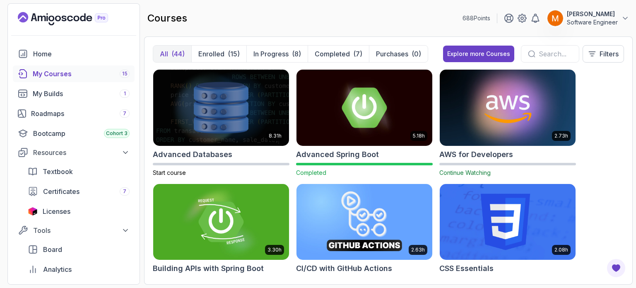
click at [539, 54] on input "text" at bounding box center [556, 54] width 34 height 10
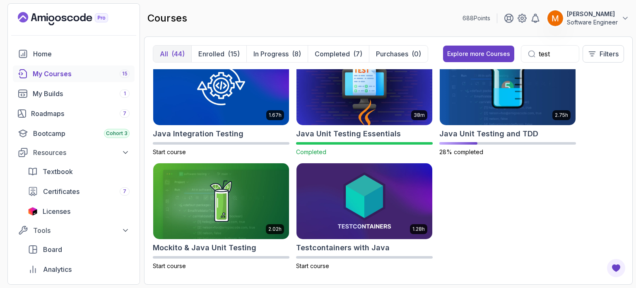
scroll to position [22, 0]
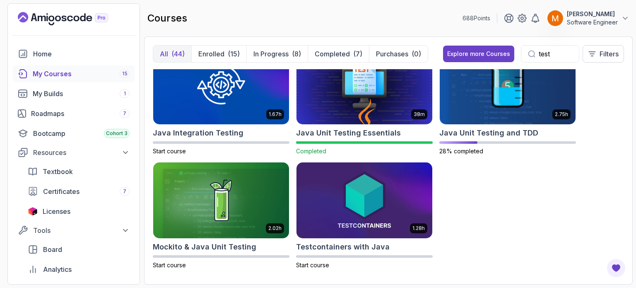
type input "test"
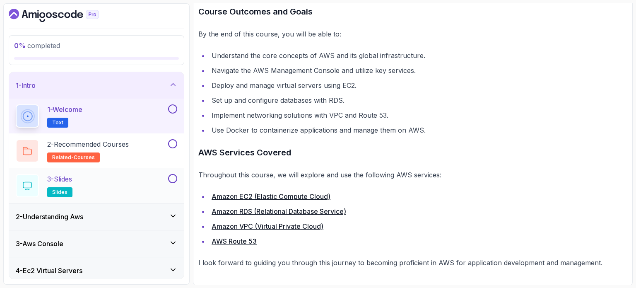
scroll to position [273, 0]
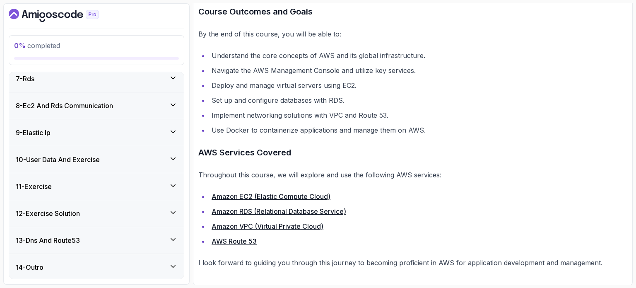
click at [70, 189] on div "11 - Exercise" at bounding box center [97, 186] width 162 height 10
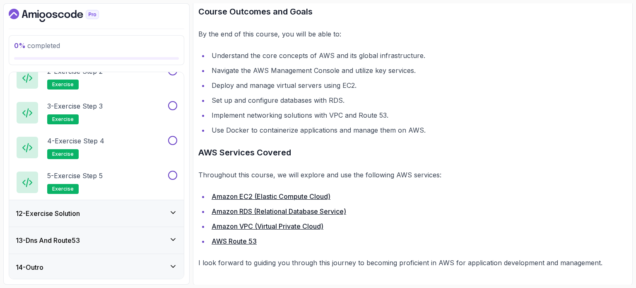
click at [100, 212] on div "12 - Exercise Solution" at bounding box center [97, 213] width 162 height 10
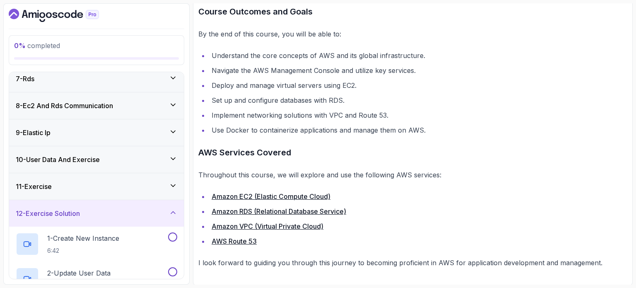
scroll to position [0, 0]
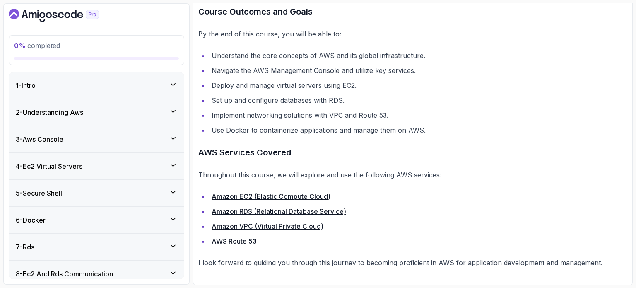
click at [73, 109] on h3 "2 - Understanding Aws" at bounding box center [50, 112] width 68 height 10
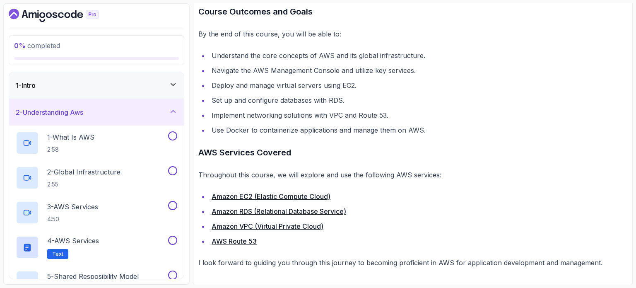
click at [59, 87] on div "1 - Intro" at bounding box center [97, 85] width 162 height 10
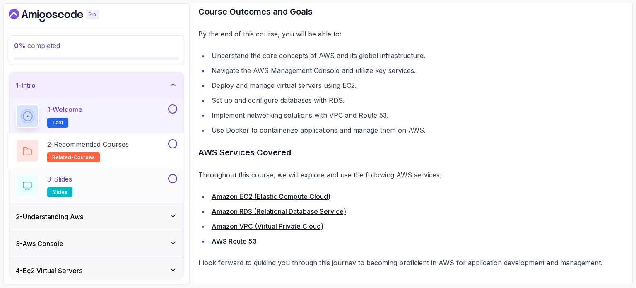
click at [95, 189] on div "3 - Slides slides" at bounding box center [91, 185] width 151 height 23
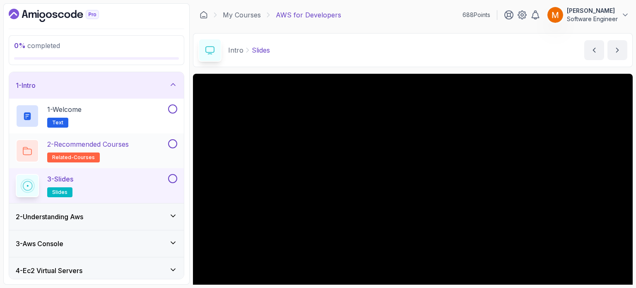
click at [103, 157] on h2 "2 - Recommended Courses related-courses" at bounding box center [88, 150] width 82 height 23
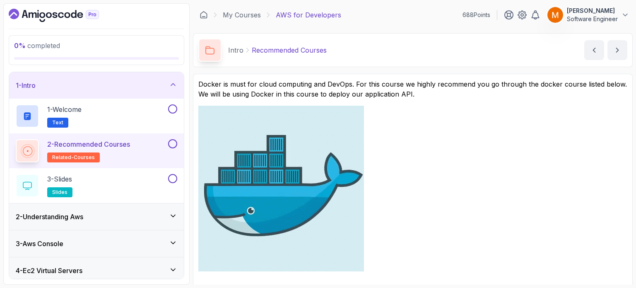
click at [286, 151] on img at bounding box center [281, 189] width 166 height 166
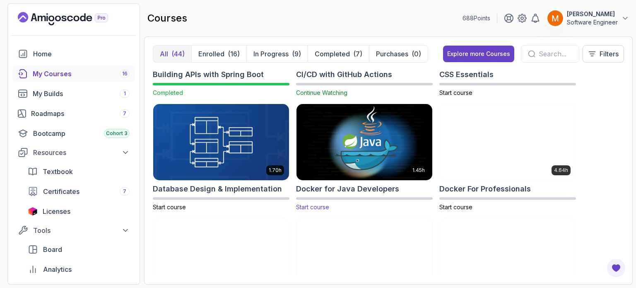
scroll to position [194, 0]
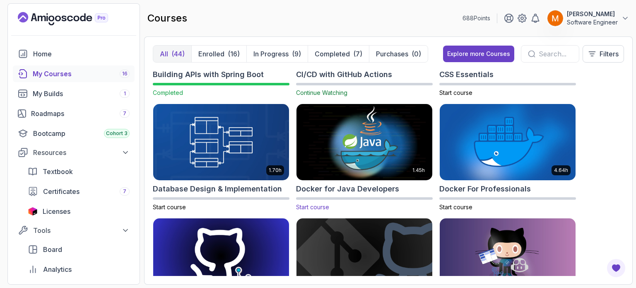
click at [360, 182] on div "1.45h Docker for Java Developers Start course" at bounding box center [364, 158] width 137 height 108
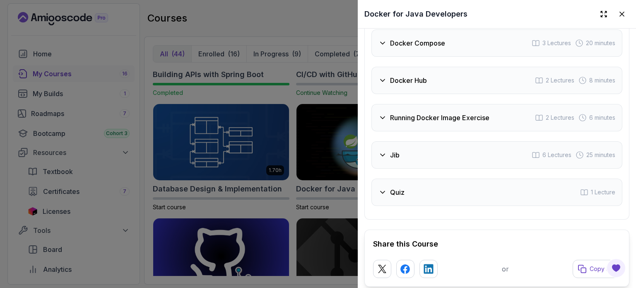
scroll to position [1662, 0]
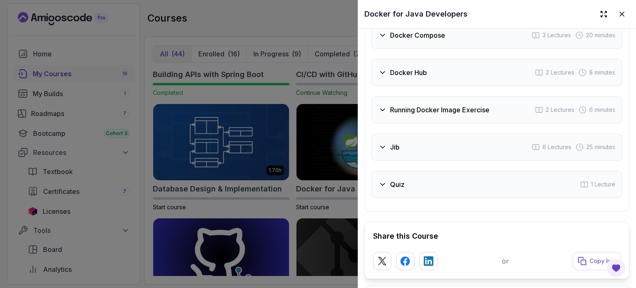
click at [419, 147] on div "Jib 6 Lectures 25 minutes" at bounding box center [497, 146] width 251 height 27
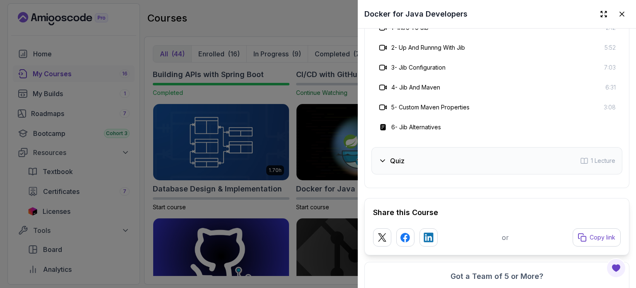
click at [406, 159] on div "Quiz 1 Lecture" at bounding box center [497, 160] width 251 height 27
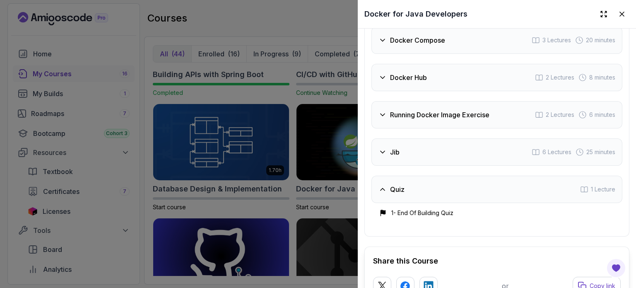
scroll to position [1521, 0]
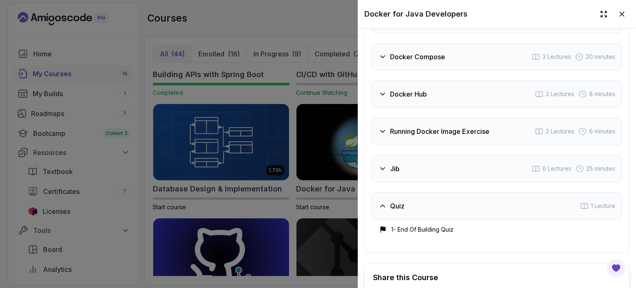
click at [314, 104] on div at bounding box center [318, 144] width 636 height 288
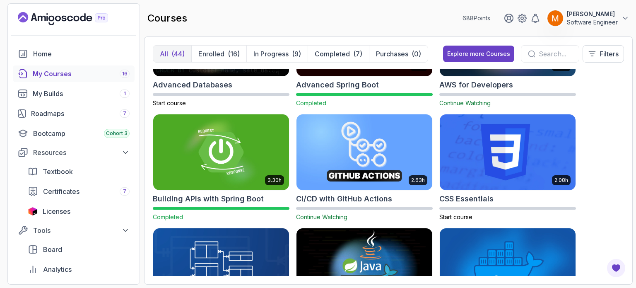
scroll to position [0, 0]
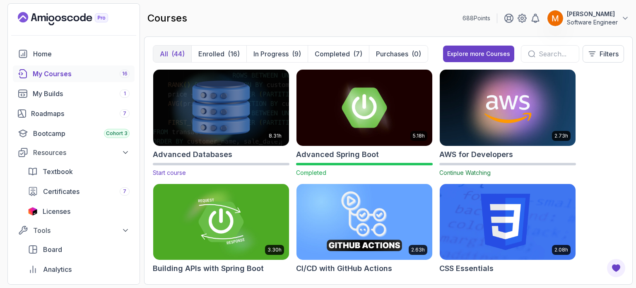
click at [229, 163] on div at bounding box center [221, 164] width 137 height 2
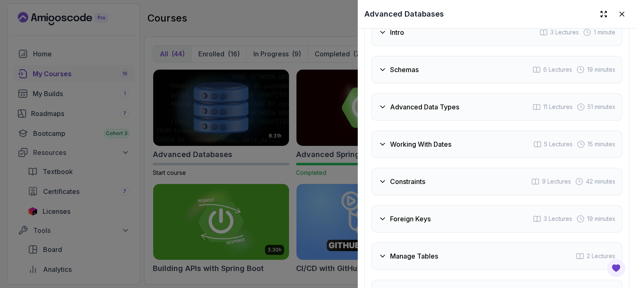
scroll to position [1533, 0]
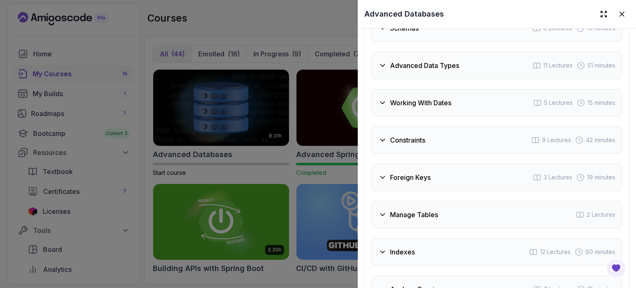
click at [233, 137] on div at bounding box center [318, 144] width 636 height 288
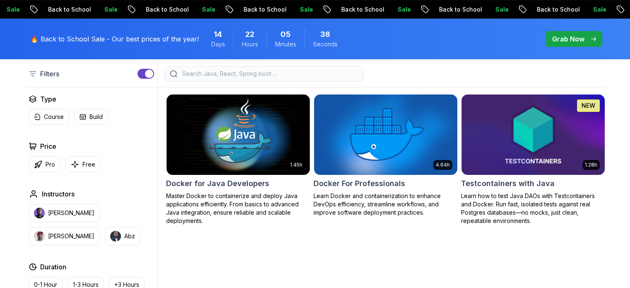
scroll to position [215, 0]
